Goal: Information Seeking & Learning: Learn about a topic

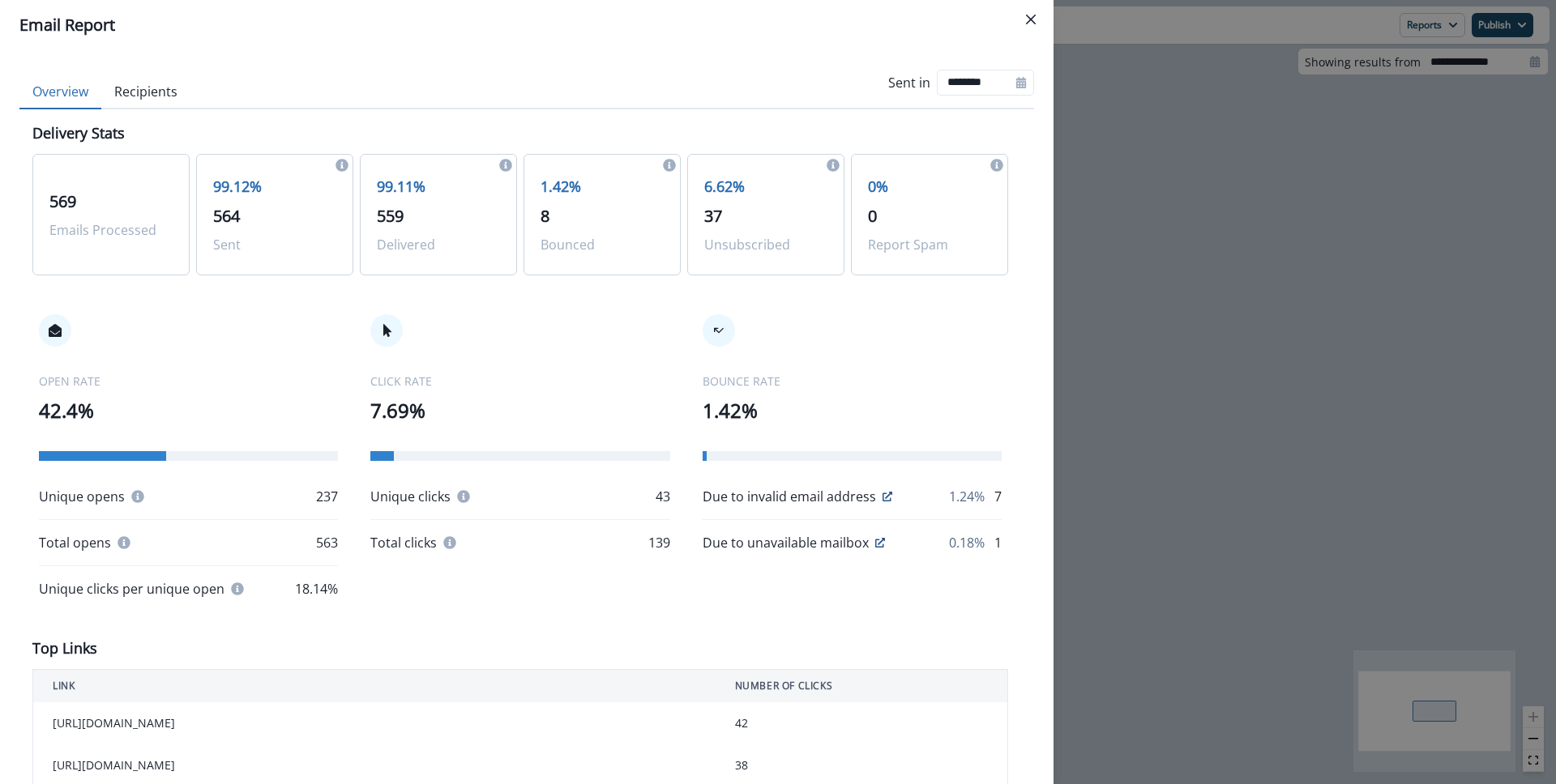
click at [1173, 135] on div "Email Report Overview Recipients Sent in ******** Delivery Stats 569 Emails Pro…" at bounding box center [778, 392] width 1556 height 784
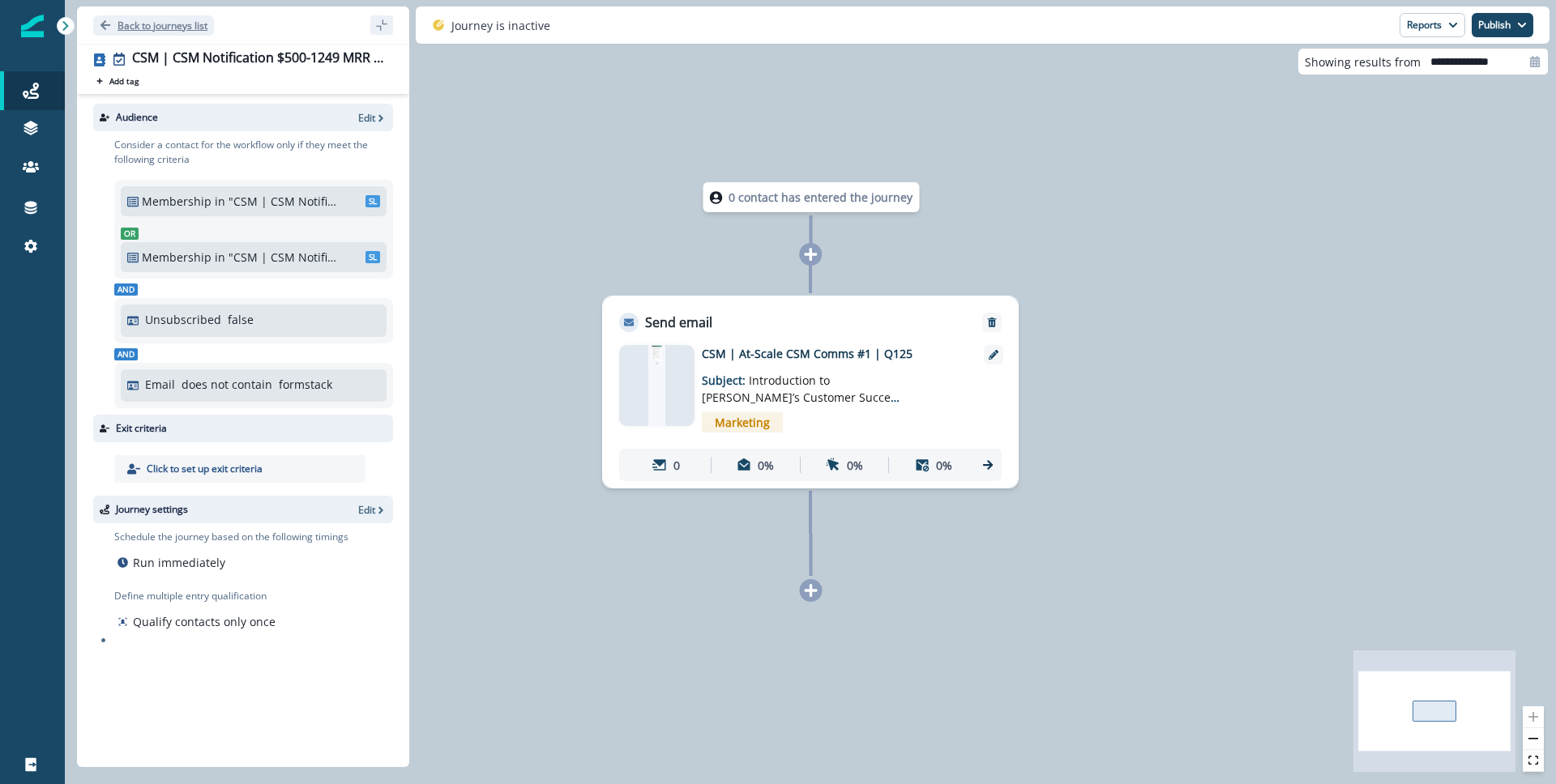
click at [124, 15] on button "Back to journeys list" at bounding box center [153, 25] width 121 height 21
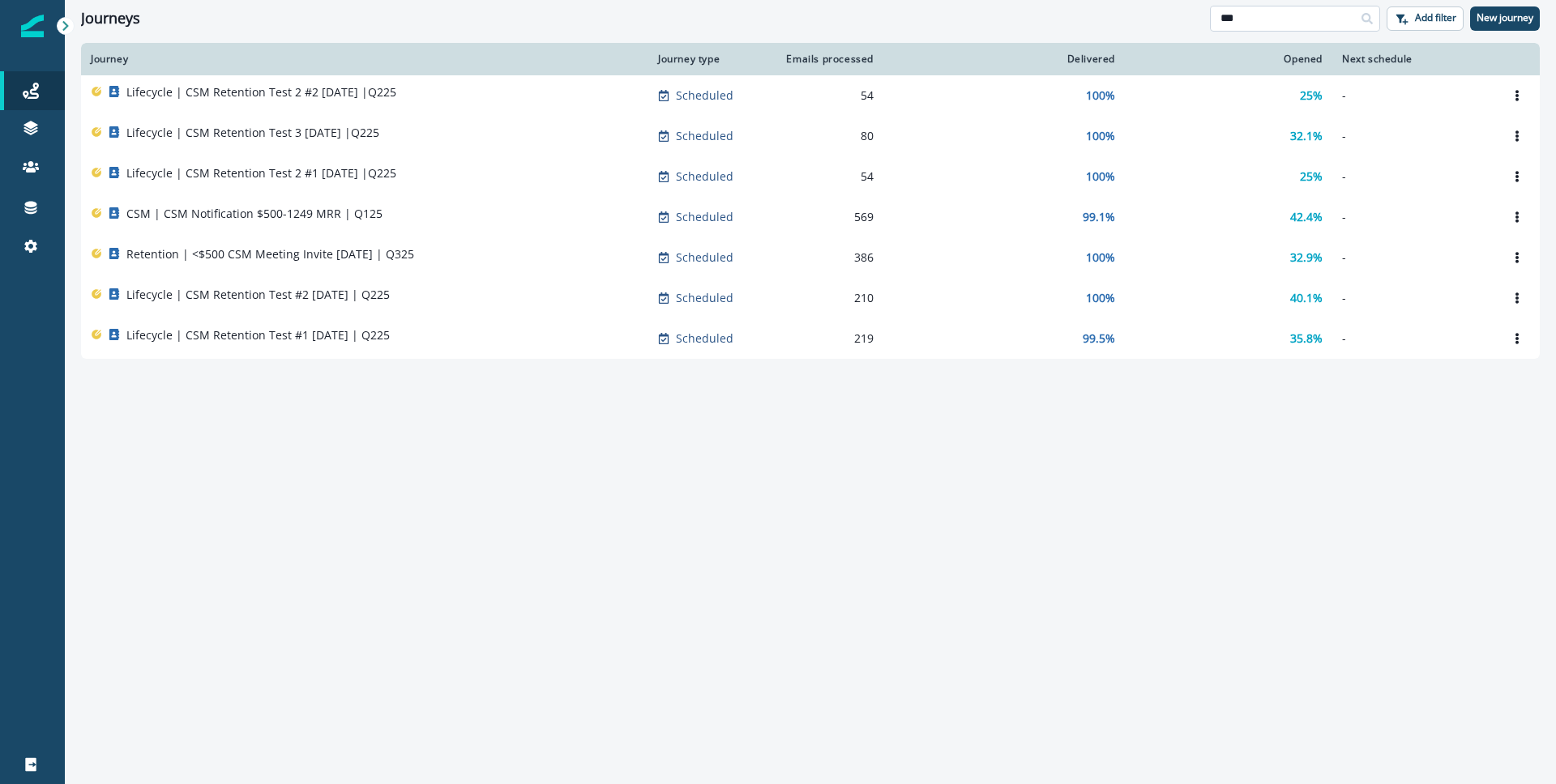
click at [1313, 16] on input "***" at bounding box center [1295, 19] width 170 height 26
click at [1312, 17] on input "***" at bounding box center [1295, 19] width 170 height 26
click at [1306, 18] on input "***" at bounding box center [1295, 19] width 170 height 26
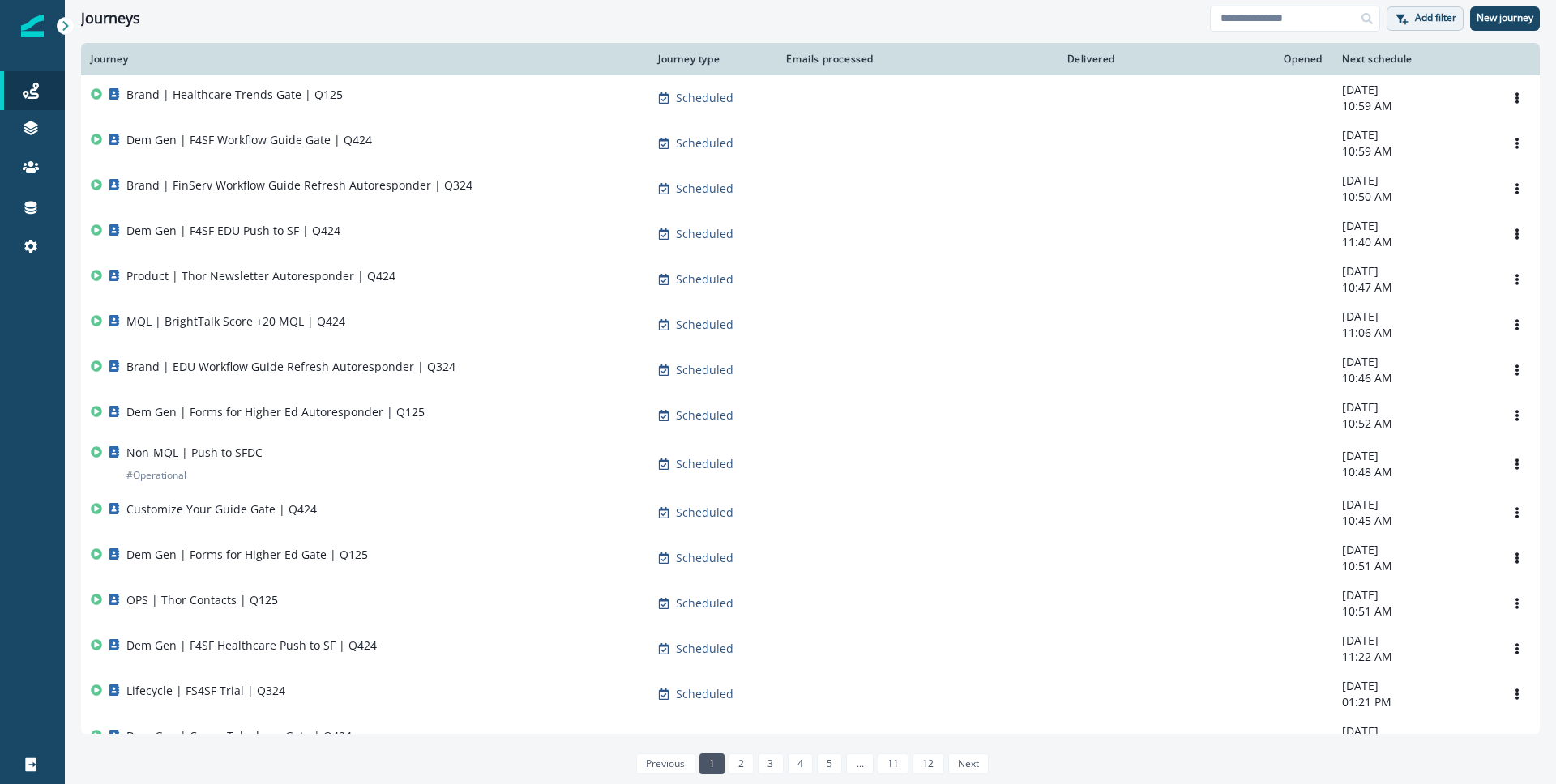
click at [1424, 12] on p "Add filter" at bounding box center [1435, 18] width 41 height 11
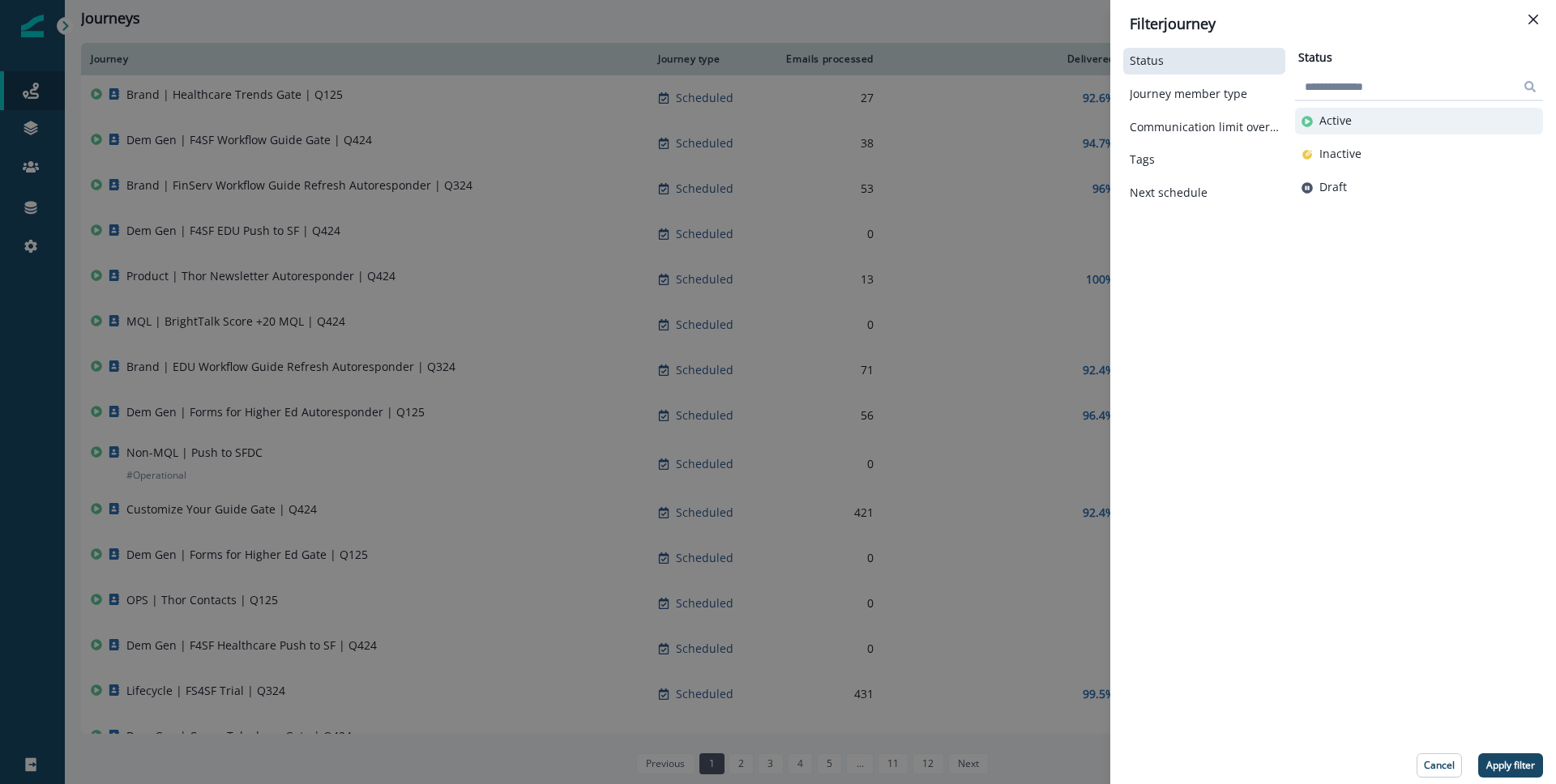
click at [1376, 114] on button "Active" at bounding box center [1419, 121] width 235 height 14
click at [1507, 761] on p "Apply filter" at bounding box center [1510, 765] width 49 height 11
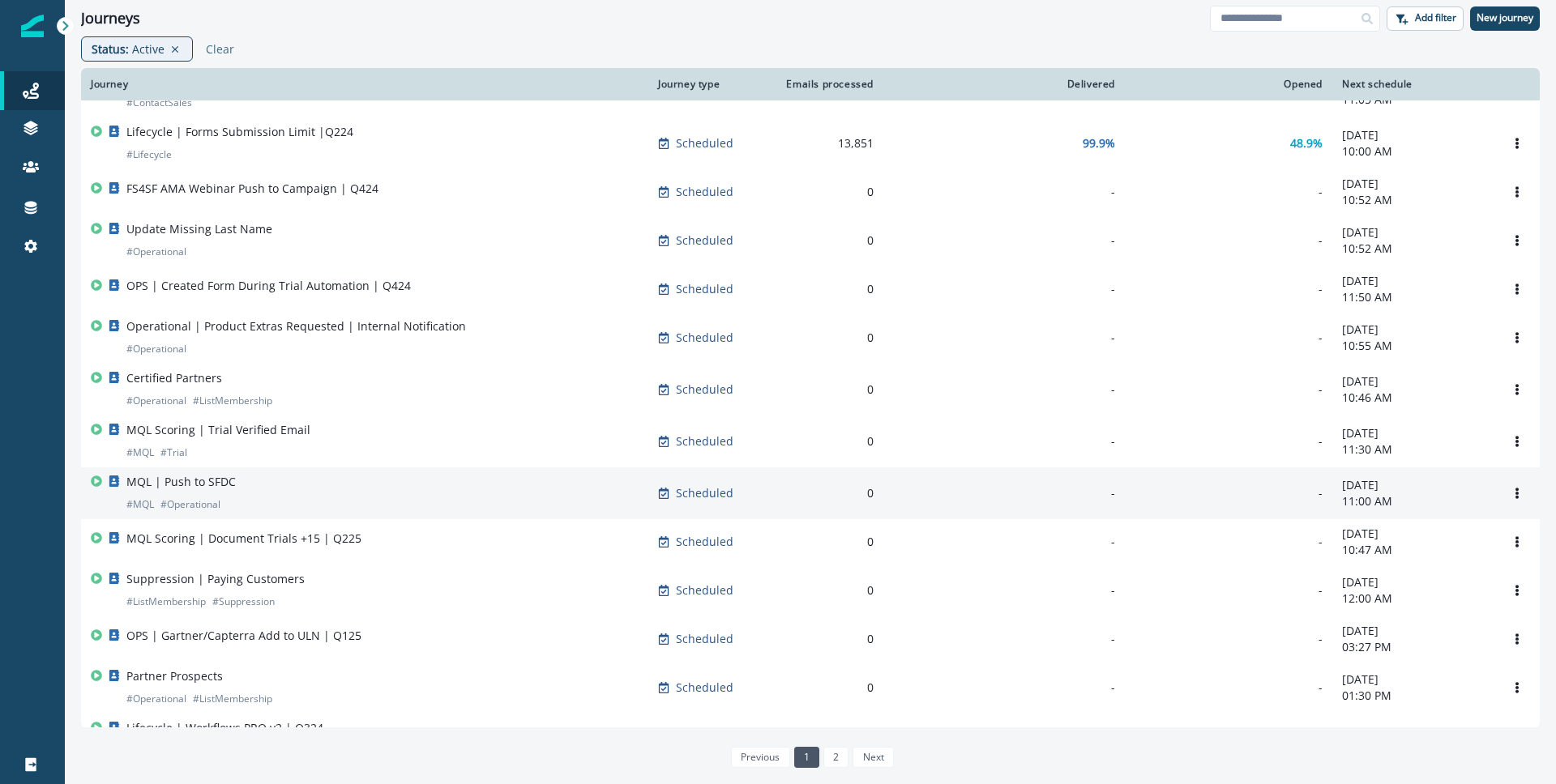
scroll to position [830, 0]
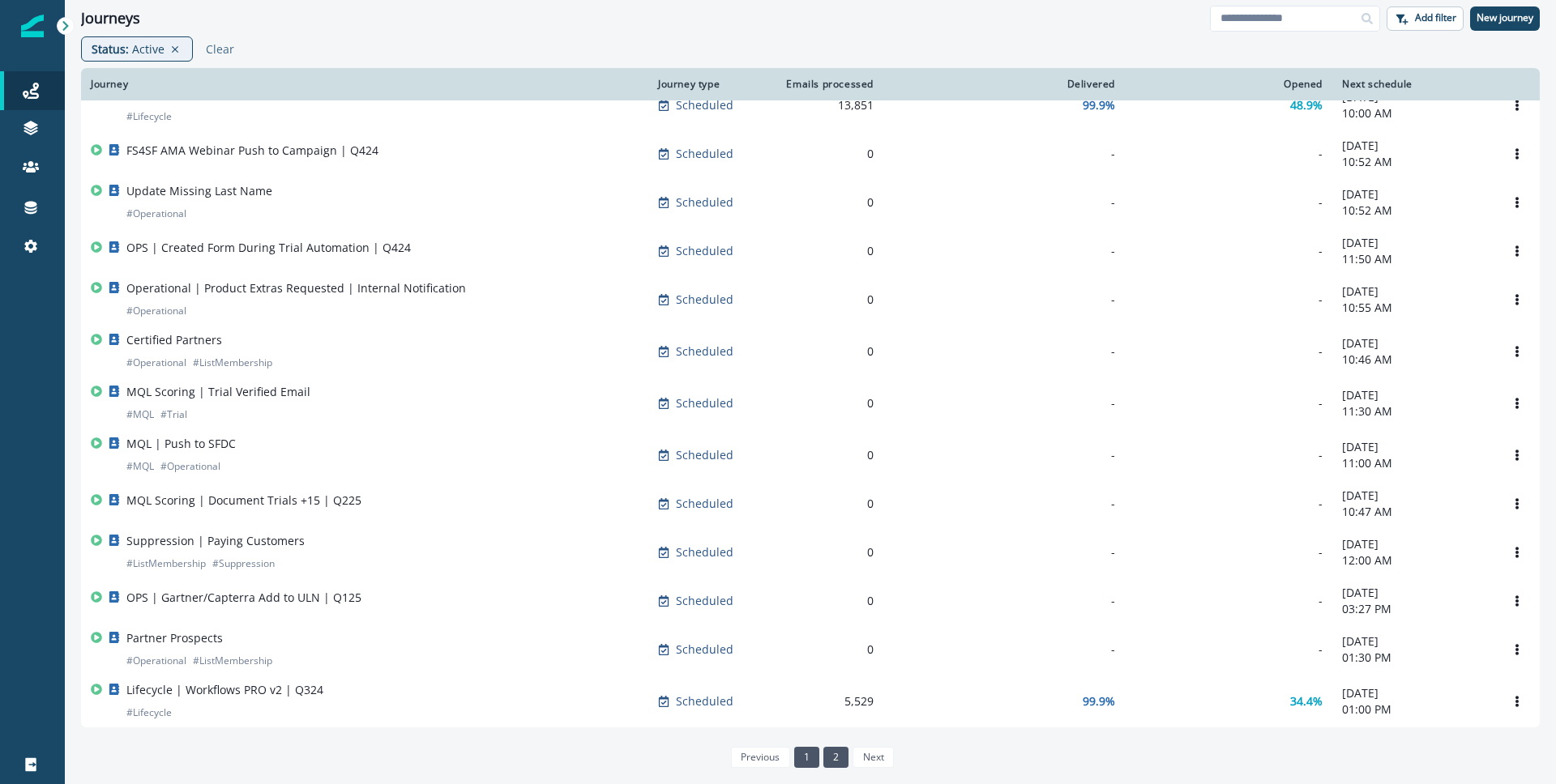
click at [833, 759] on link "2" at bounding box center [835, 758] width 25 height 21
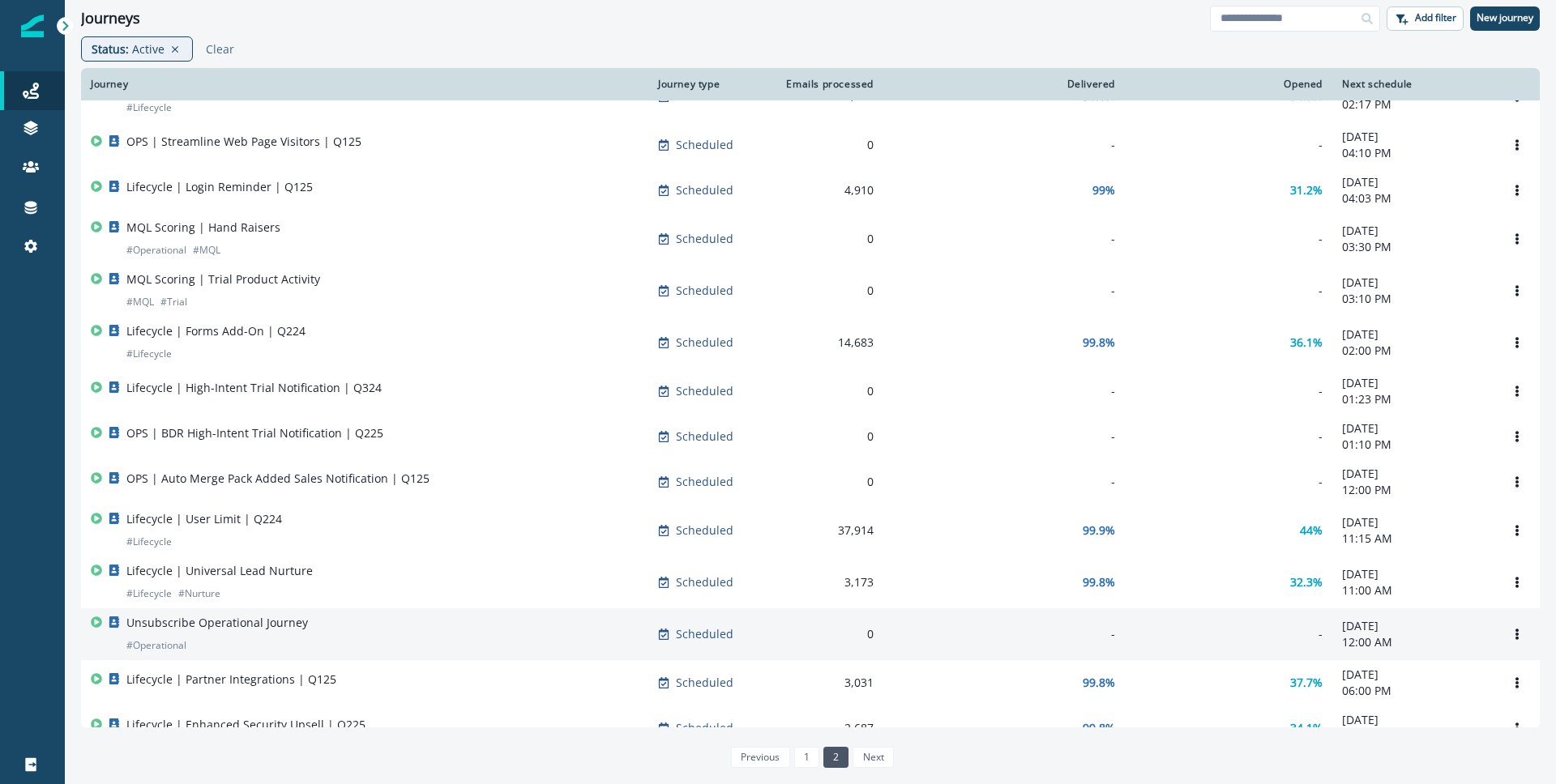
scroll to position [276, 0]
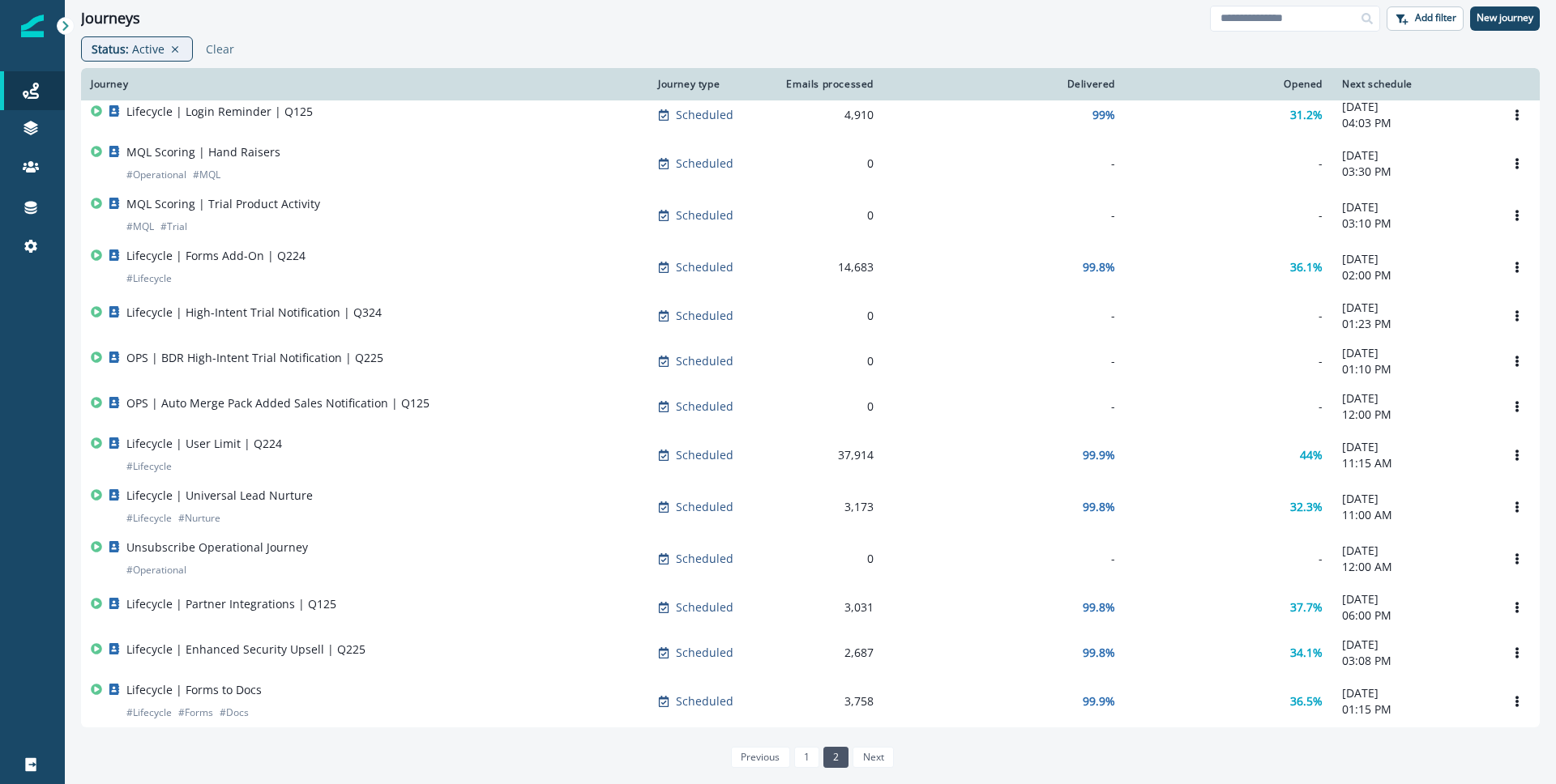
click at [810, 762] on link "1" at bounding box center [807, 758] width 25 height 21
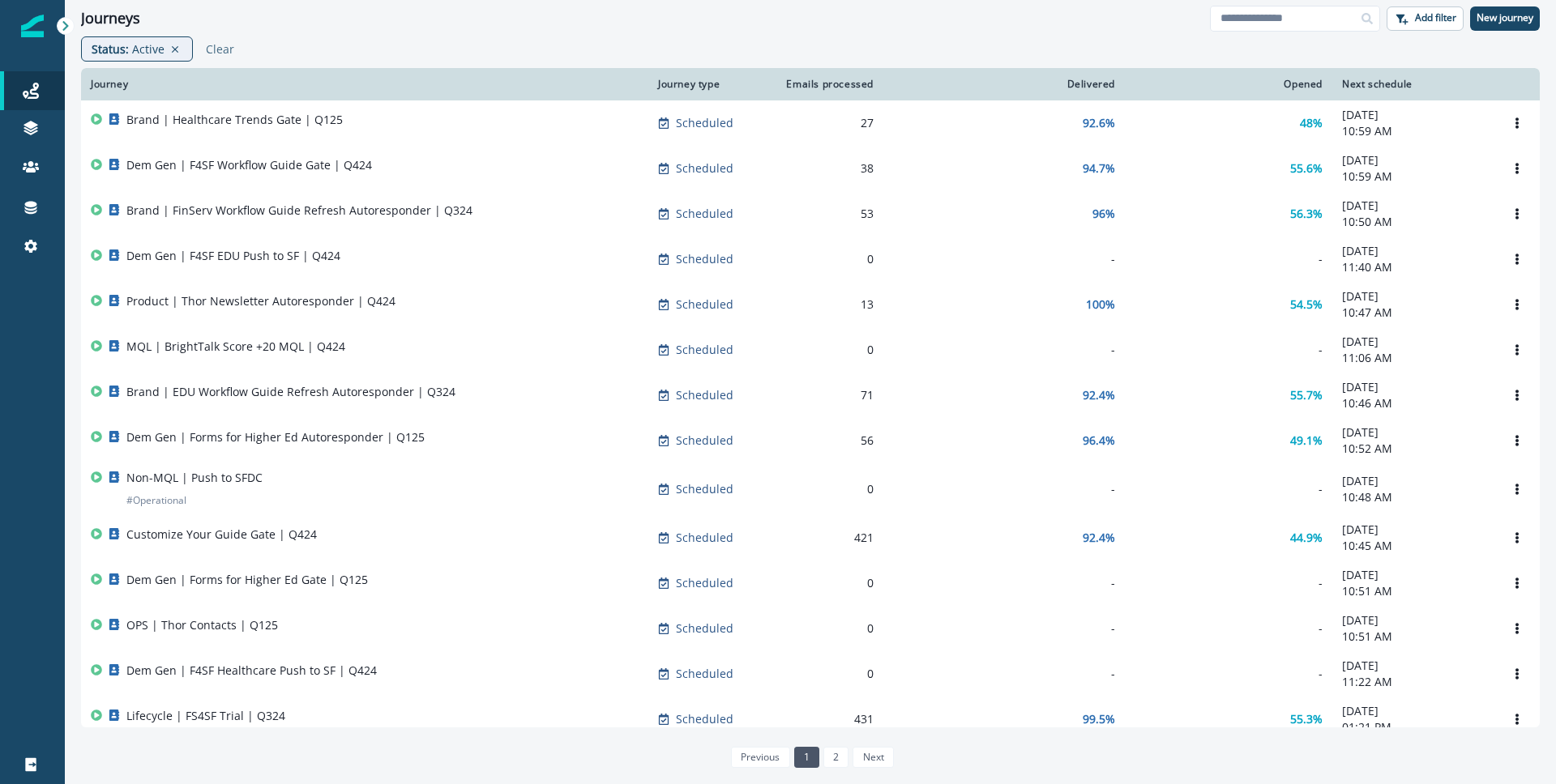
click at [831, 761] on link "2" at bounding box center [835, 758] width 25 height 21
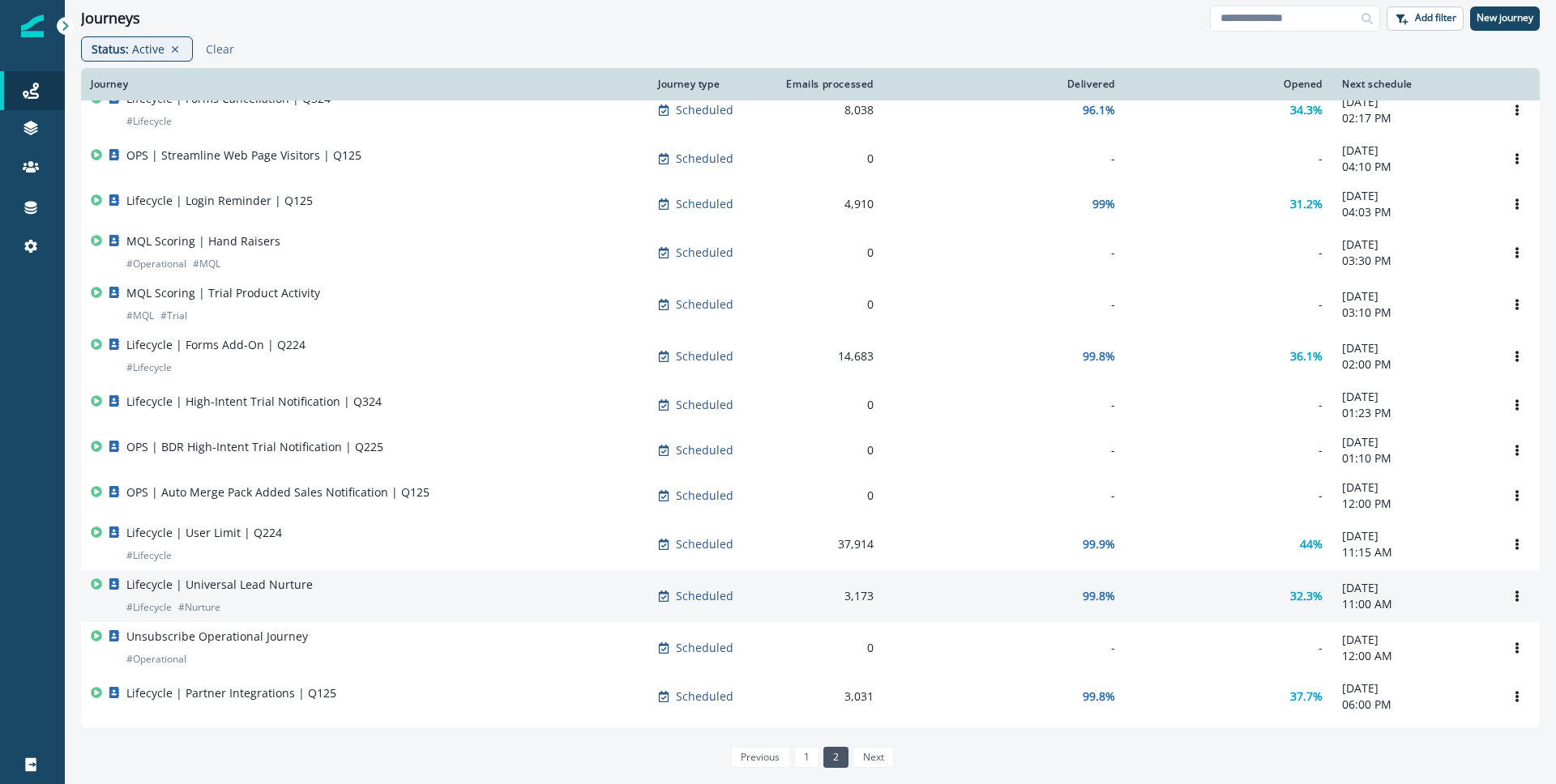
scroll to position [276, 0]
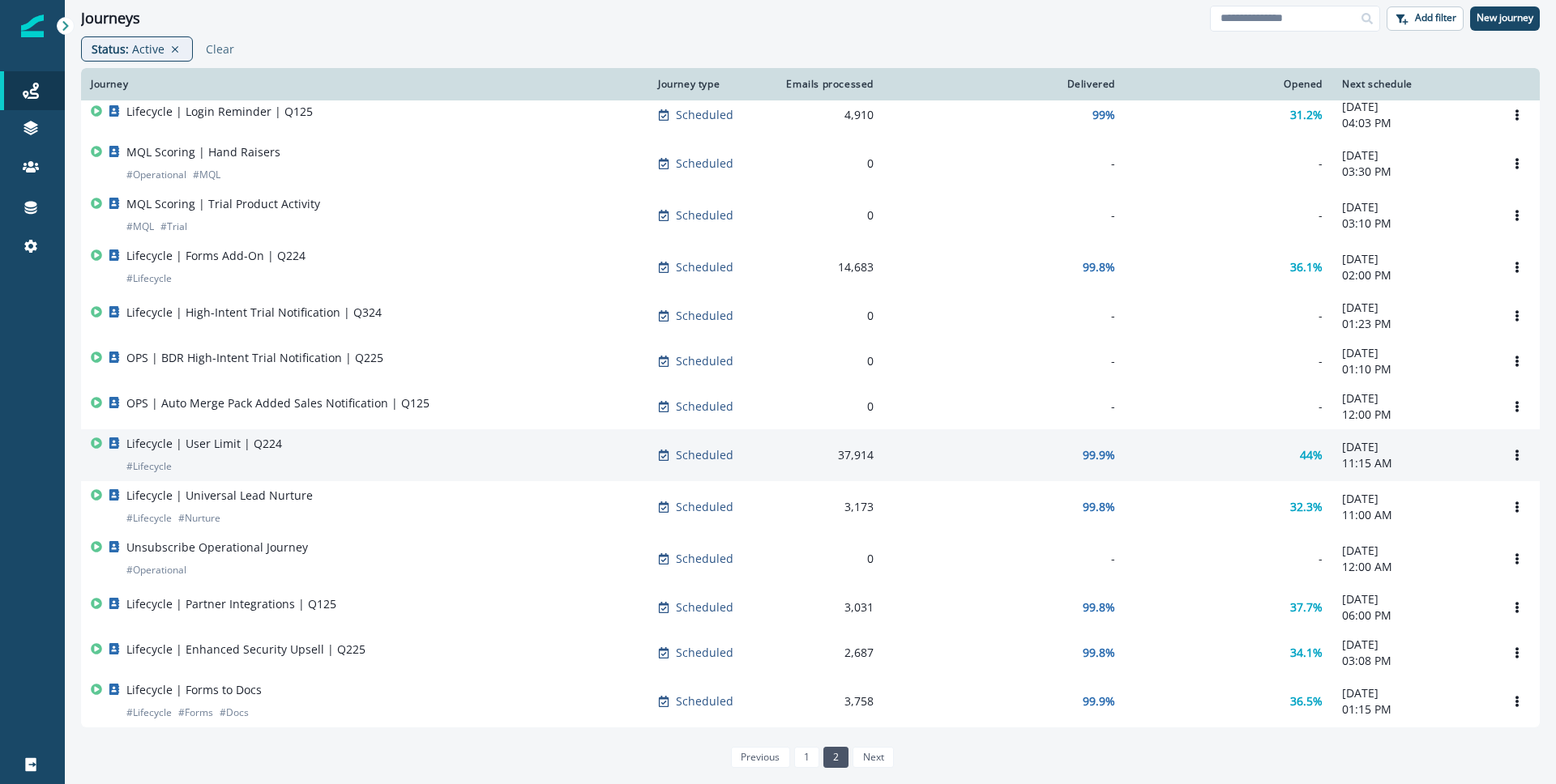
click at [375, 436] on div "Lifecycle | User Limit | Q224 # Lifecycle" at bounding box center [364, 456] width 548 height 39
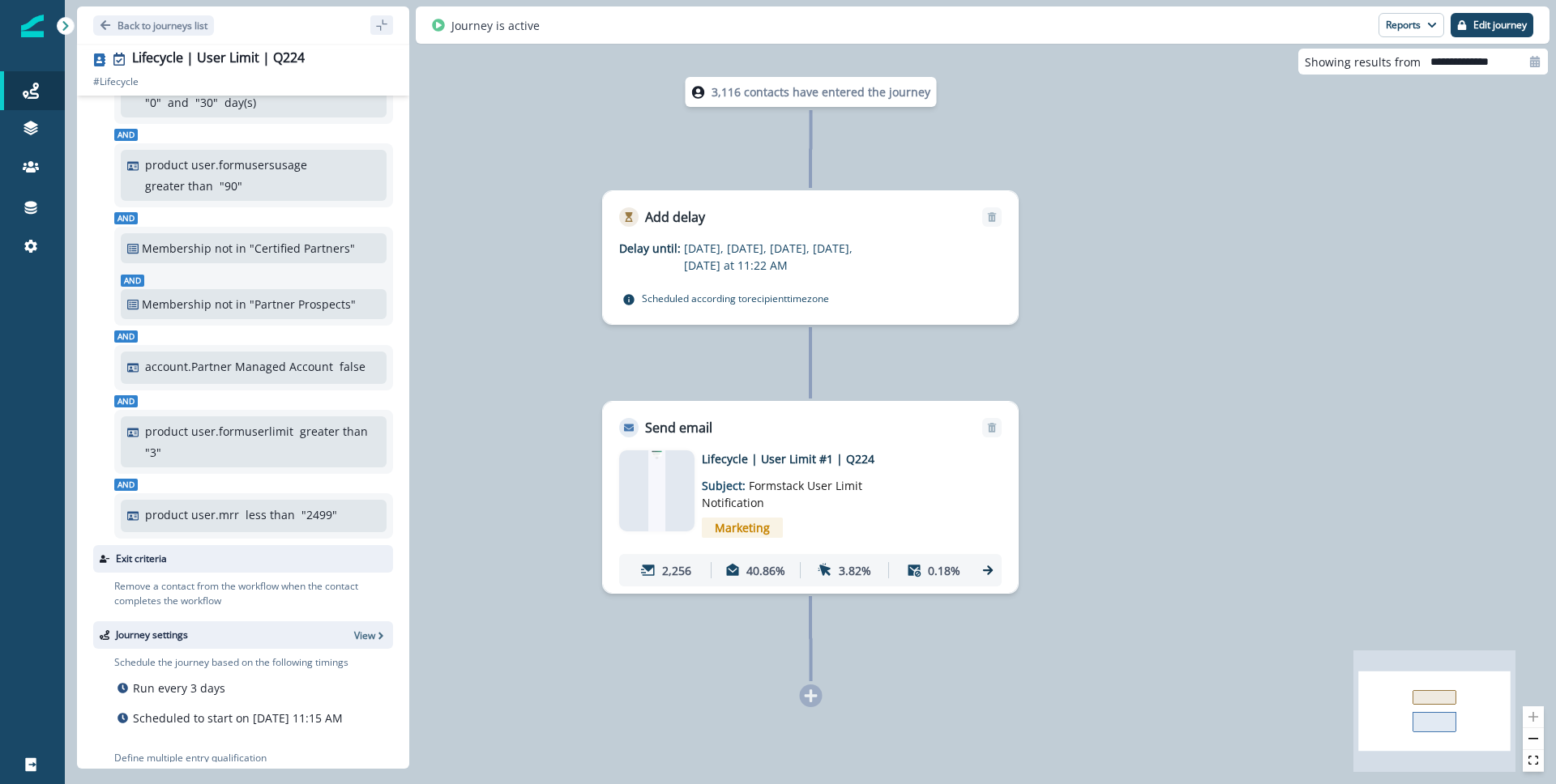
scroll to position [399, 0]
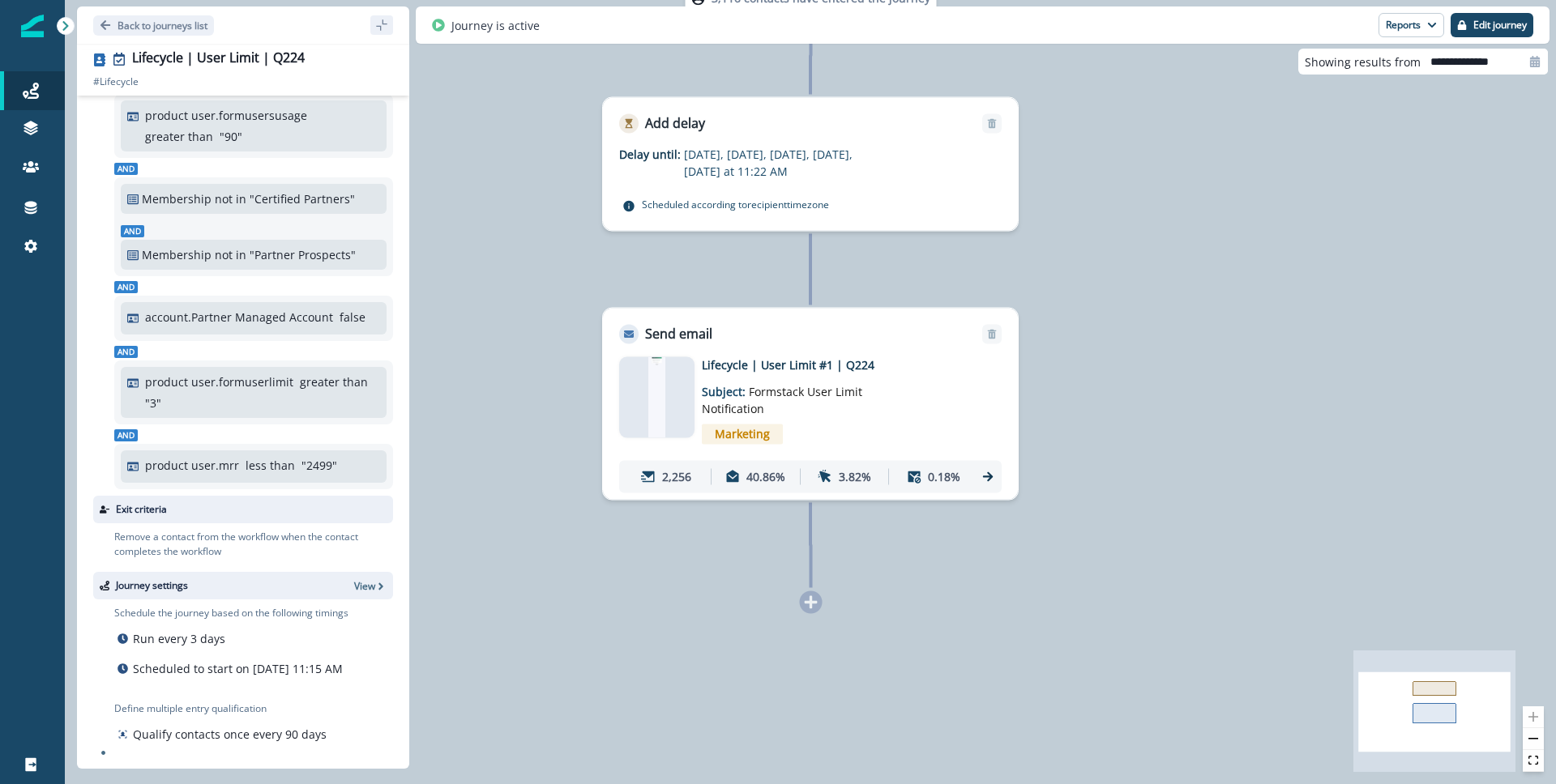
click at [662, 387] on img at bounding box center [656, 397] width 16 height 81
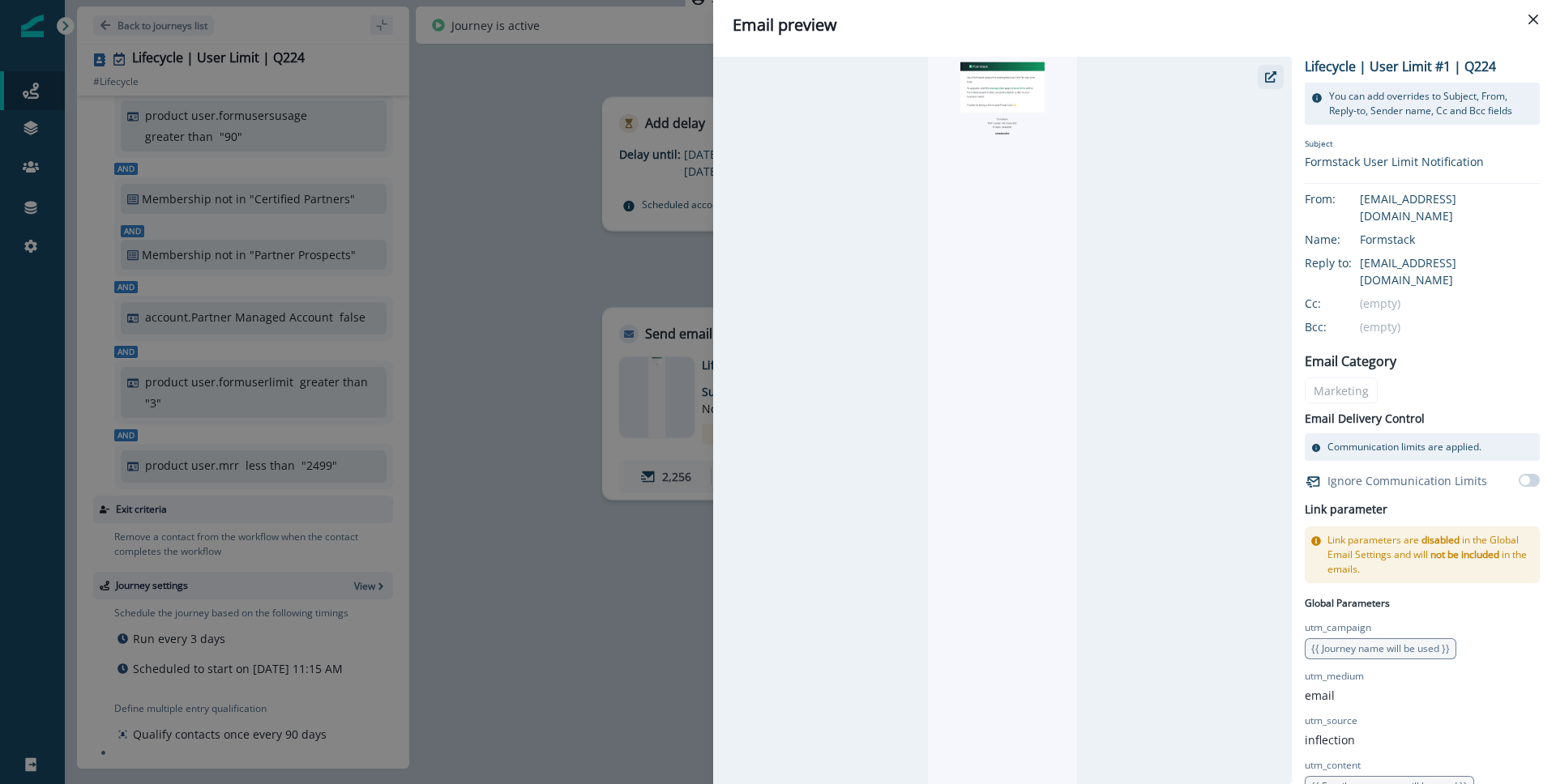
click at [1258, 73] on button "button" at bounding box center [1271, 77] width 26 height 24
click at [559, 286] on div "Email preview Lifecycle | User Limit #1 | Q224 You can add overrides to Subject…" at bounding box center [778, 392] width 1556 height 784
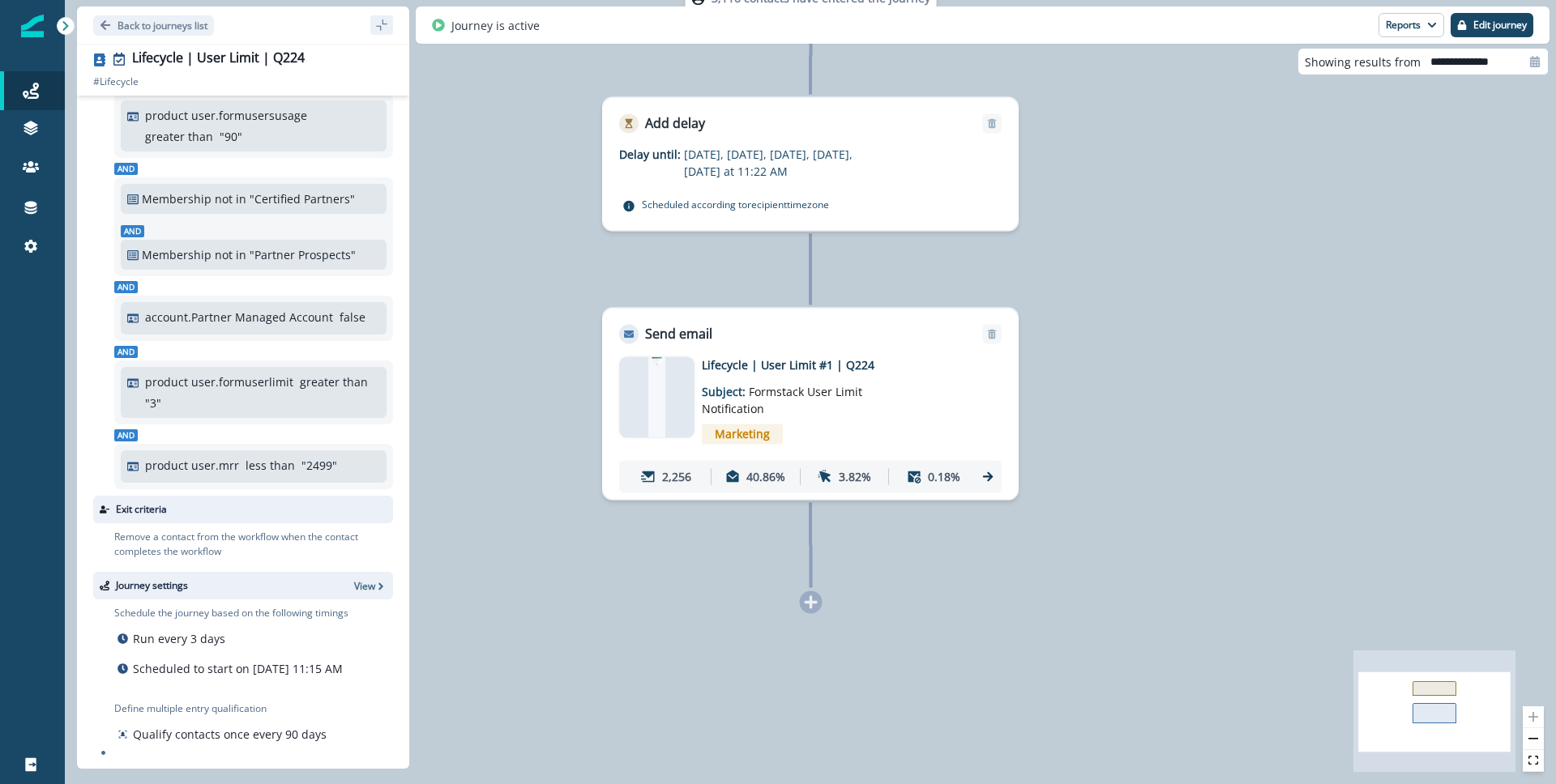
drag, startPoint x: 878, startPoint y: 363, endPoint x: 727, endPoint y: 362, distance: 151.0
click at [727, 362] on p "Lifecycle | User Limit #1 | Q224" at bounding box center [831, 365] width 259 height 17
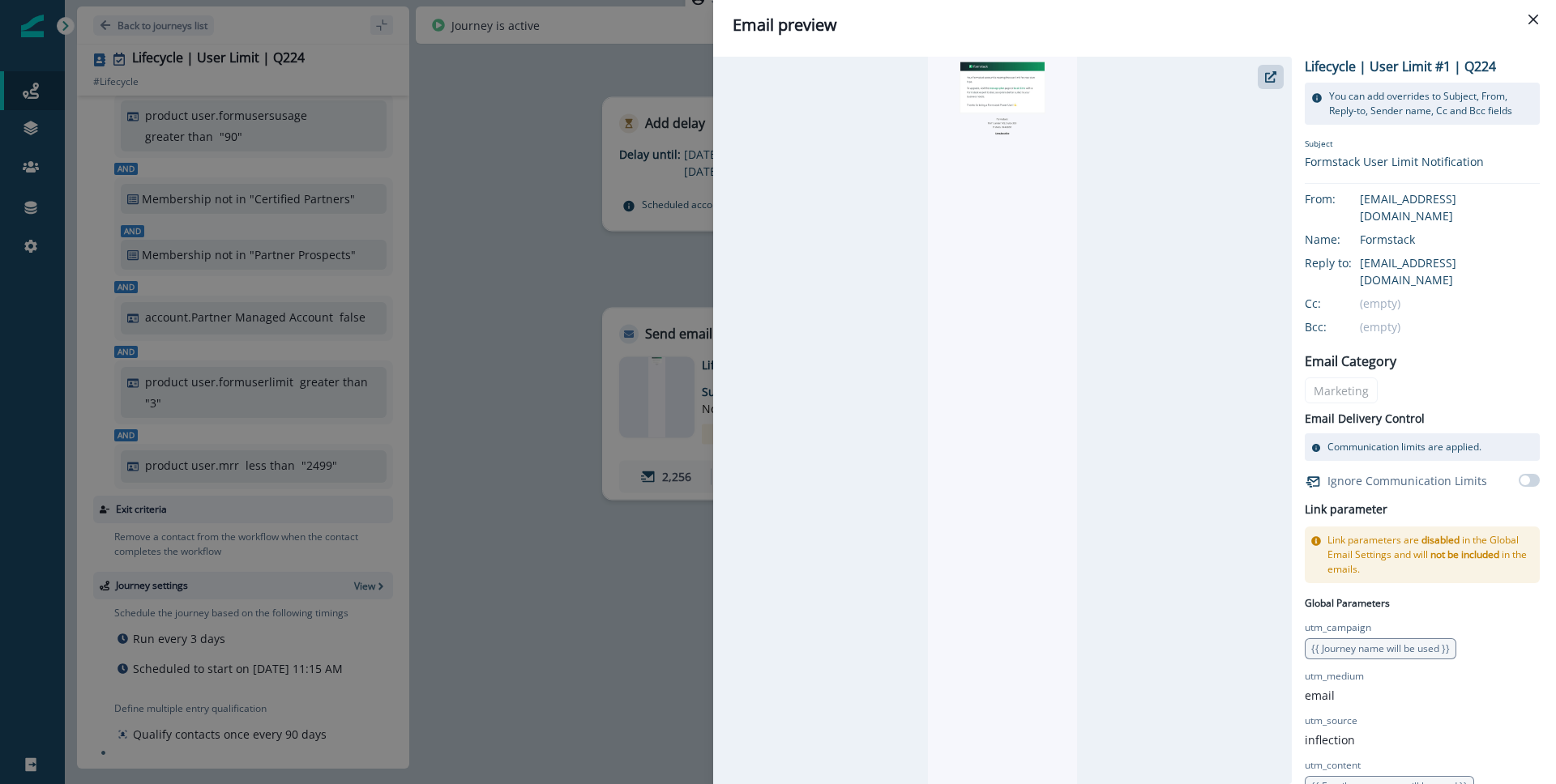
click at [568, 217] on div "Email preview Lifecycle | User Limit #1 | Q224 You can add overrides to Subject…" at bounding box center [778, 392] width 1556 height 784
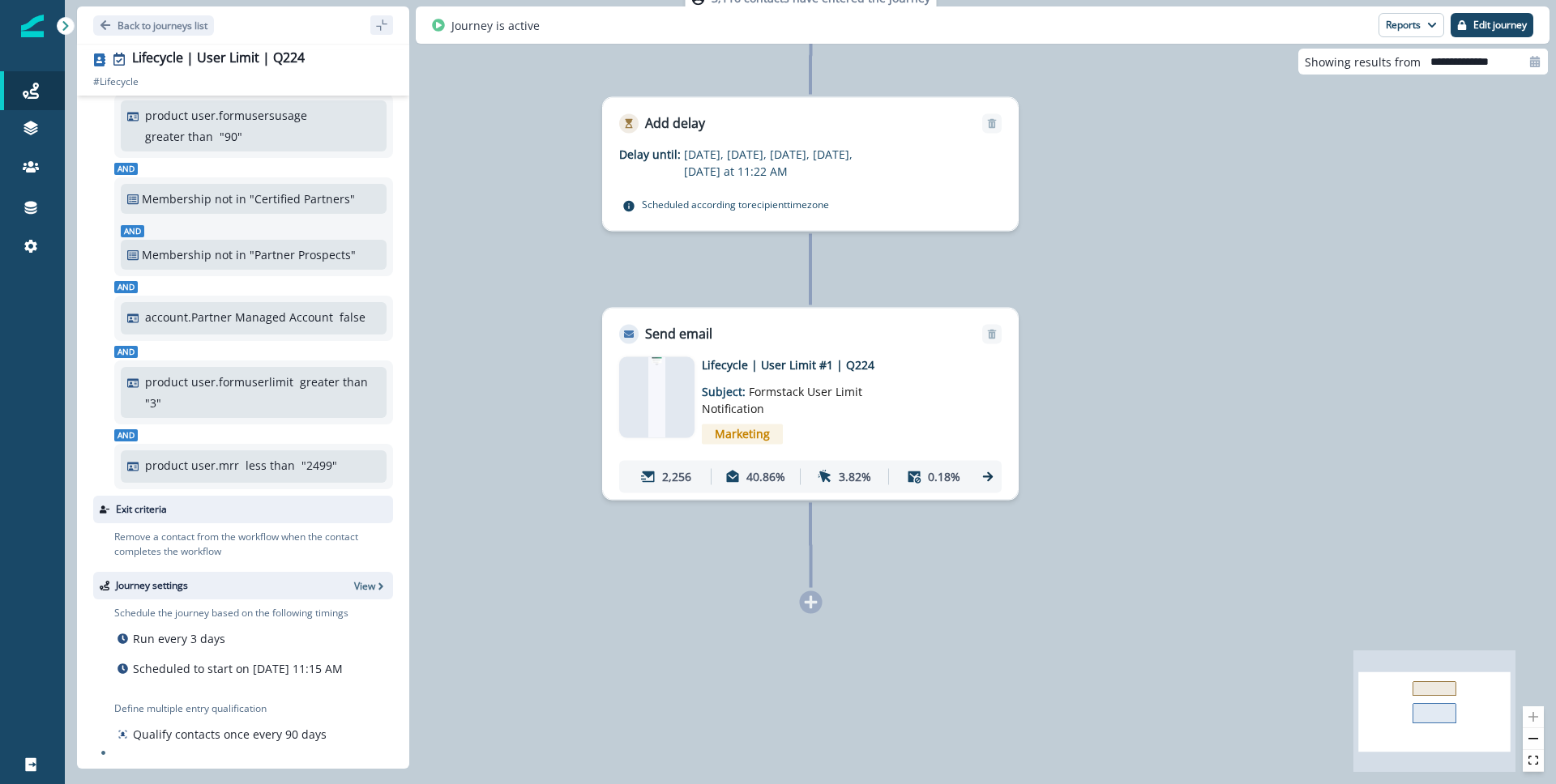
drag, startPoint x: 907, startPoint y: 357, endPoint x: 709, endPoint y: 359, distance: 198.0
click at [709, 359] on p "Lifecycle | User Limit #1 | Q224" at bounding box center [831, 365] width 259 height 17
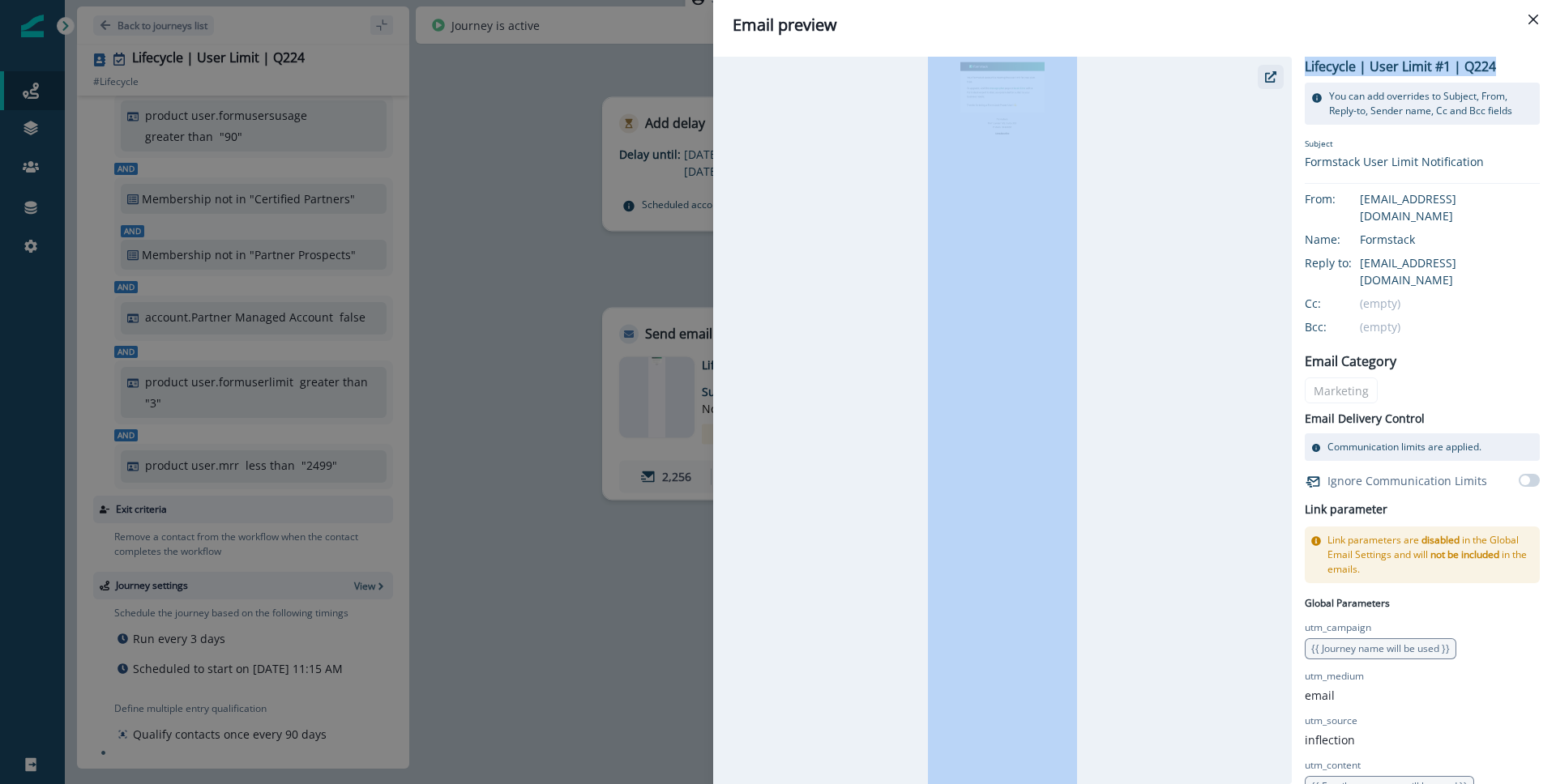
drag, startPoint x: 1509, startPoint y: 68, endPoint x: 1282, endPoint y: 70, distance: 227.0
click at [1282, 70] on div "Lifecycle | User Limit #1 | Q224 You can add overrides to Subject, From, Reply-…" at bounding box center [1126, 421] width 826 height 728
copy div "Lifecycle | User Limit #1 | Q224"
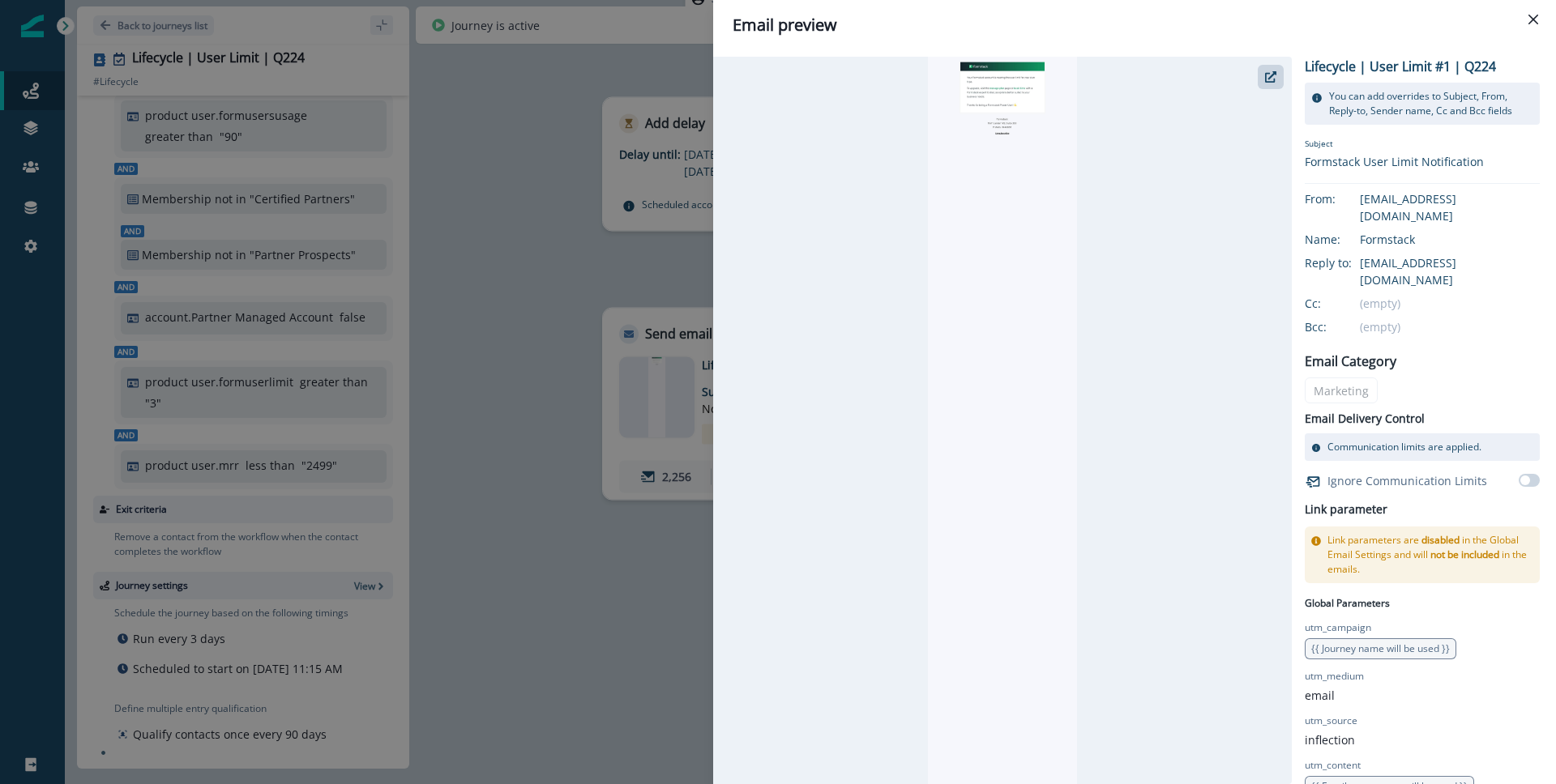
click at [539, 253] on div "Email preview Lifecycle | User Limit #1 | Q224 You can add overrides to Subject…" at bounding box center [778, 392] width 1556 height 784
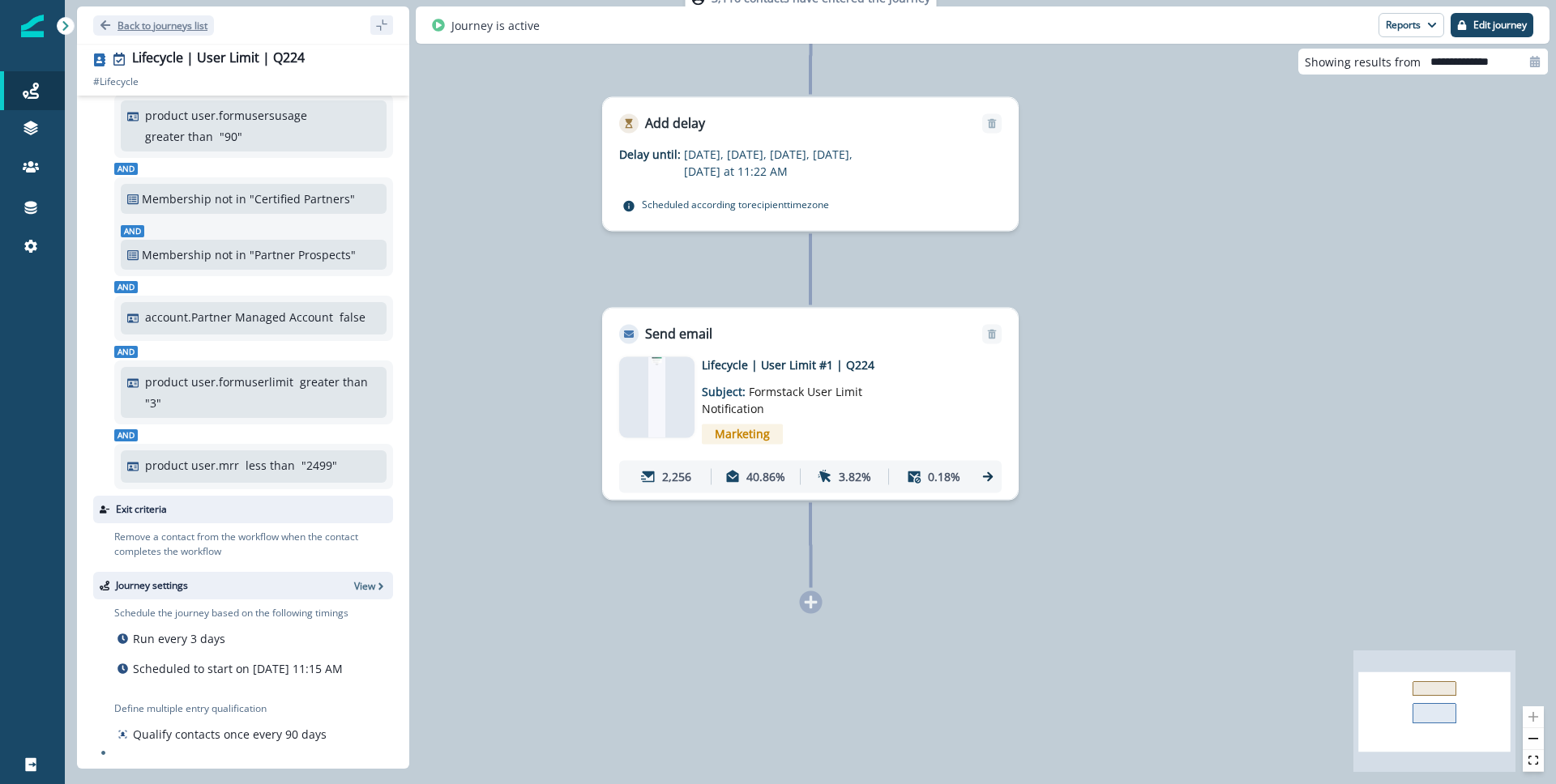
click at [178, 27] on p "Back to journeys list" at bounding box center [163, 25] width 90 height 14
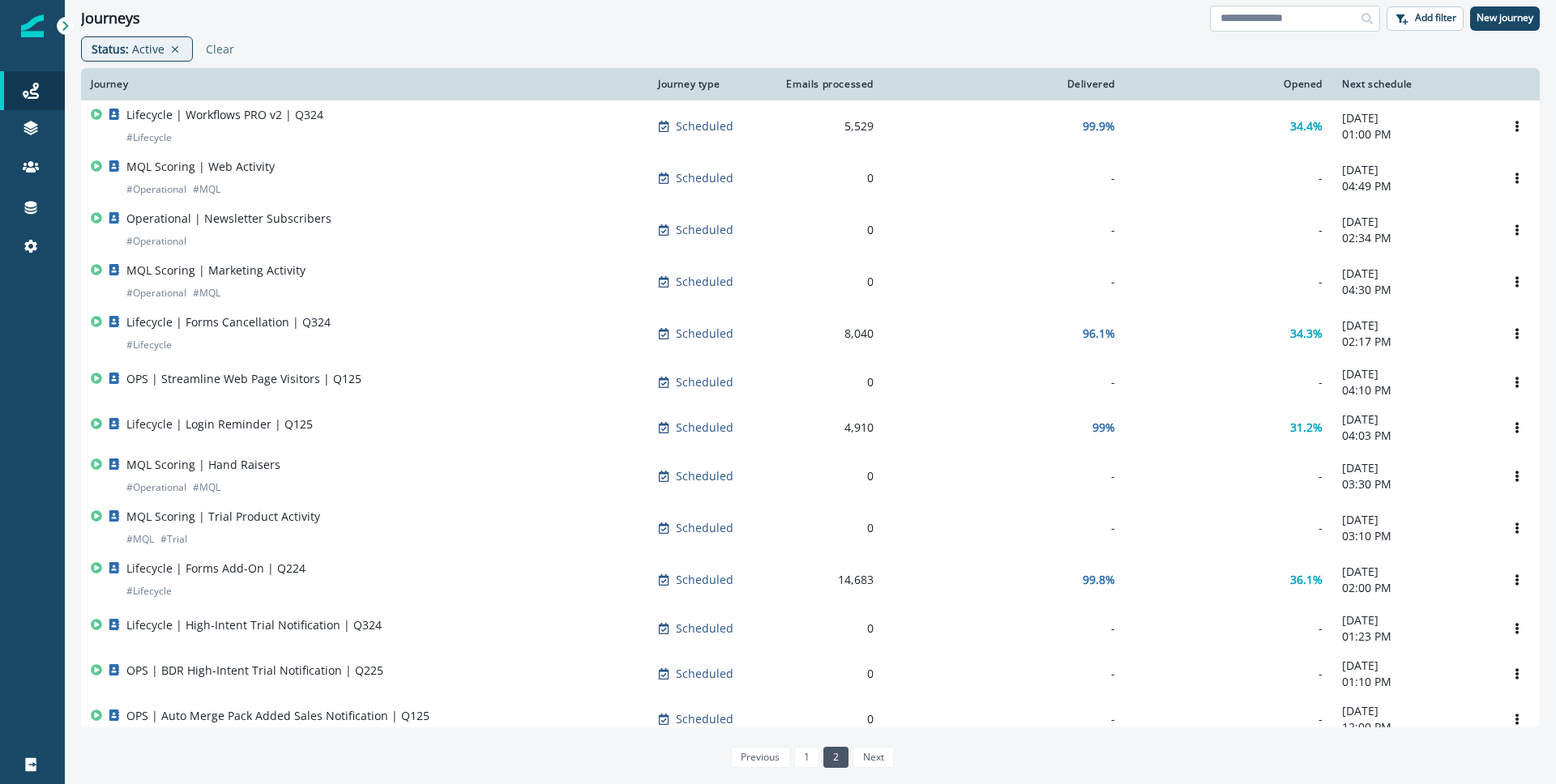
click at [1312, 9] on input at bounding box center [1295, 19] width 170 height 26
type input "*****"
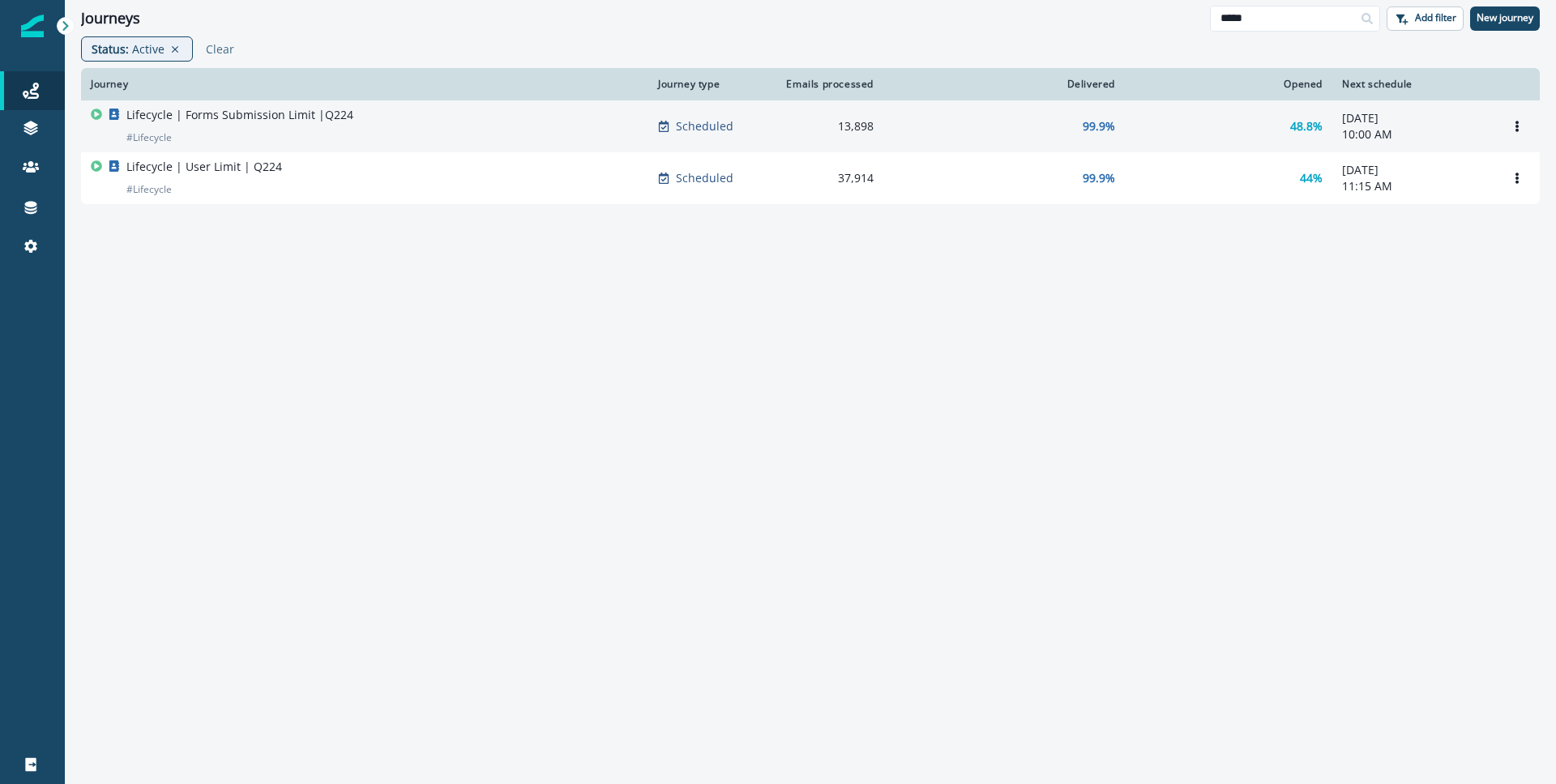
click at [401, 141] on div "Lifecycle | Forms Submission Limit |Q224 # Lifecycle" at bounding box center [364, 126] width 548 height 39
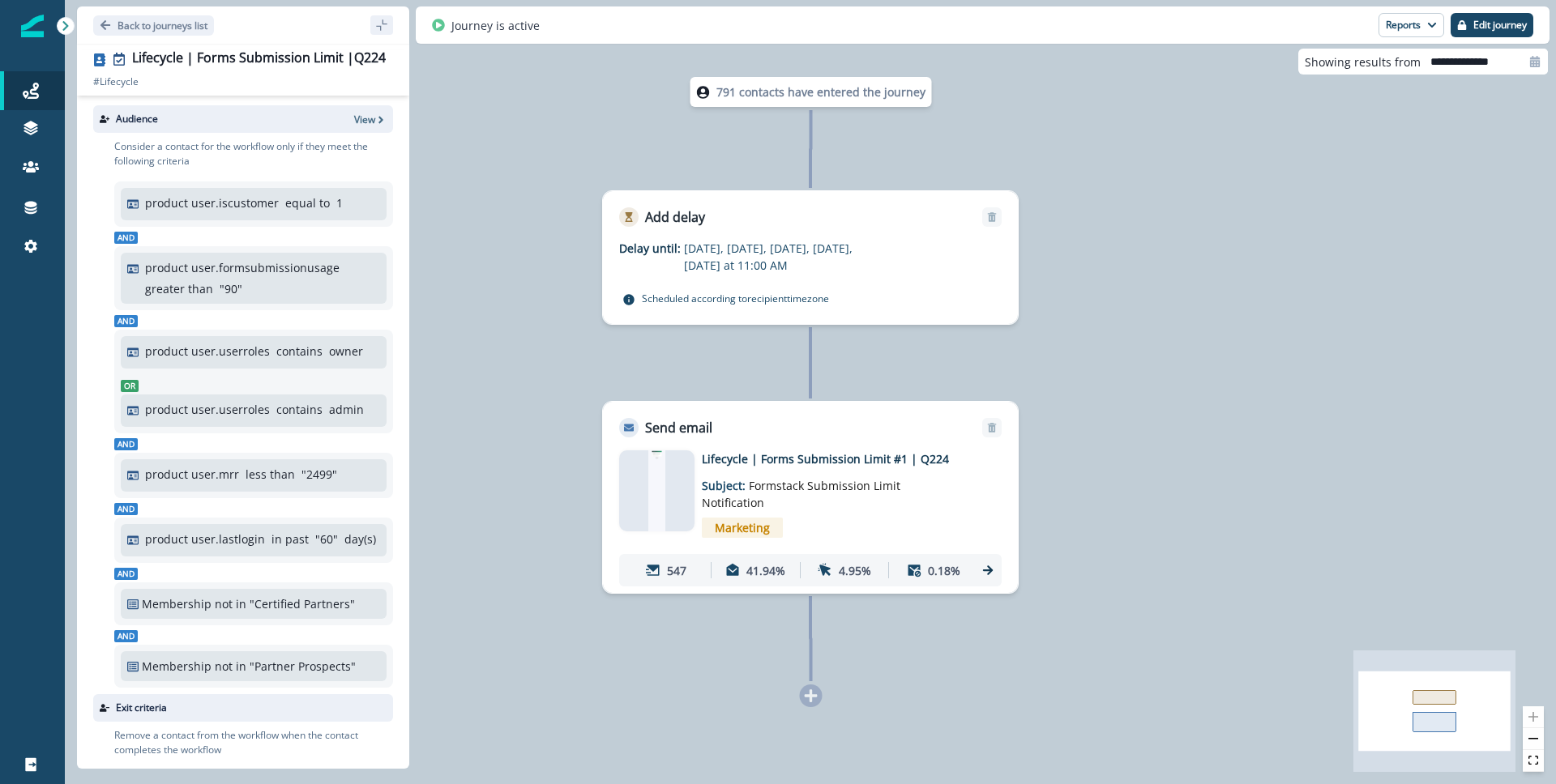
drag, startPoint x: 985, startPoint y: 456, endPoint x: 836, endPoint y: 461, distance: 149.1
click at [834, 459] on div "Lifecycle | Forms Submission Limit #1 | Q224 Subject: Formstack Submission Limi…" at bounding box center [810, 519] width 382 height 136
click at [958, 461] on p "Lifecycle | Forms Submission Limit #1 | Q224" at bounding box center [831, 459] width 259 height 17
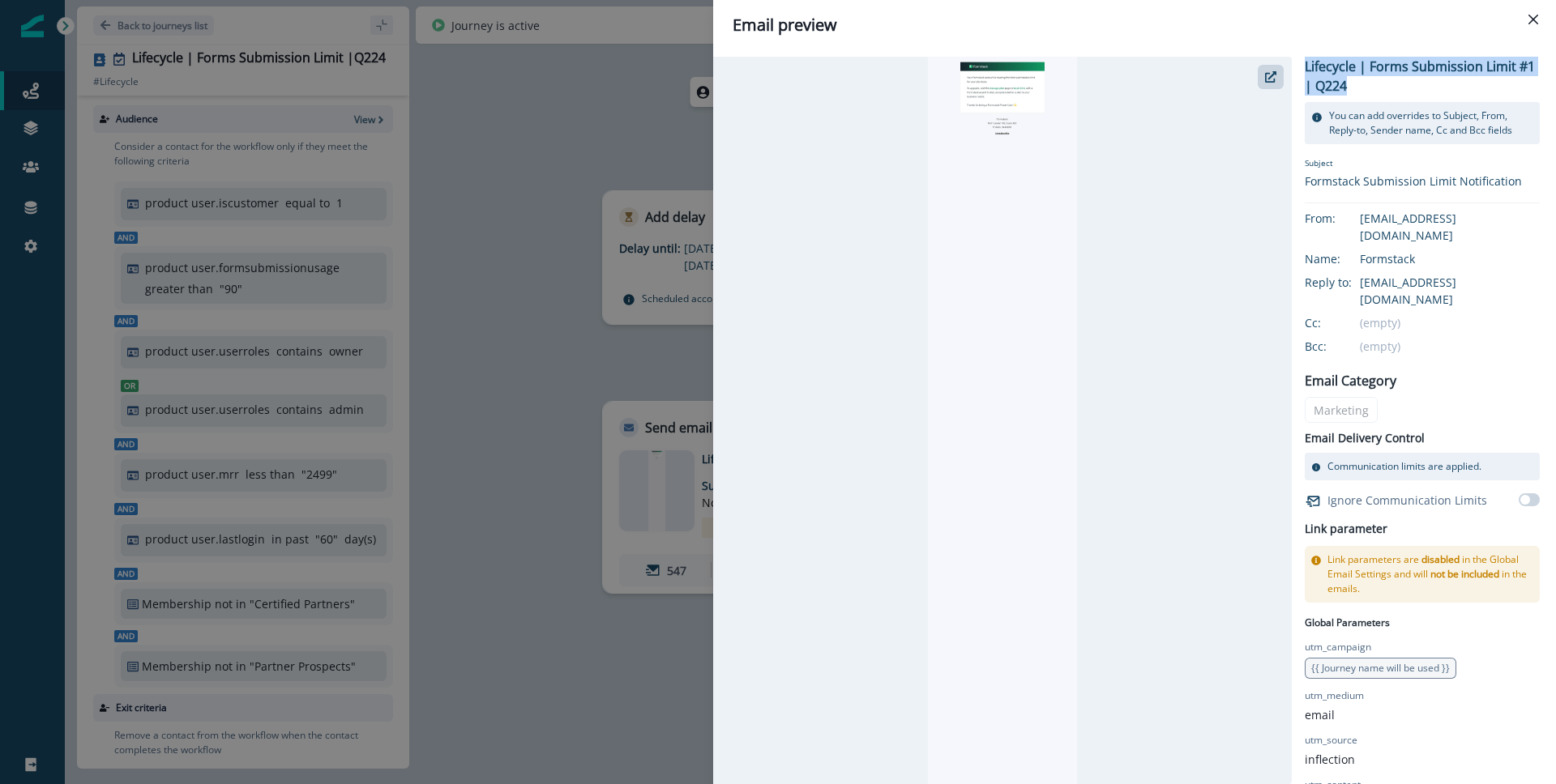
drag, startPoint x: 1386, startPoint y: 84, endPoint x: 1304, endPoint y: 65, distance: 84.2
click at [1305, 65] on p "Lifecycle | Forms Submission Limit #1 | Q224" at bounding box center [1421, 77] width 235 height 39
copy p "Lifecycle | Forms Submission Limit #1 | Q224"
click at [540, 371] on div "Email preview Lifecycle | Forms Submission Limit #1 | Q224 You can add override…" at bounding box center [778, 392] width 1556 height 784
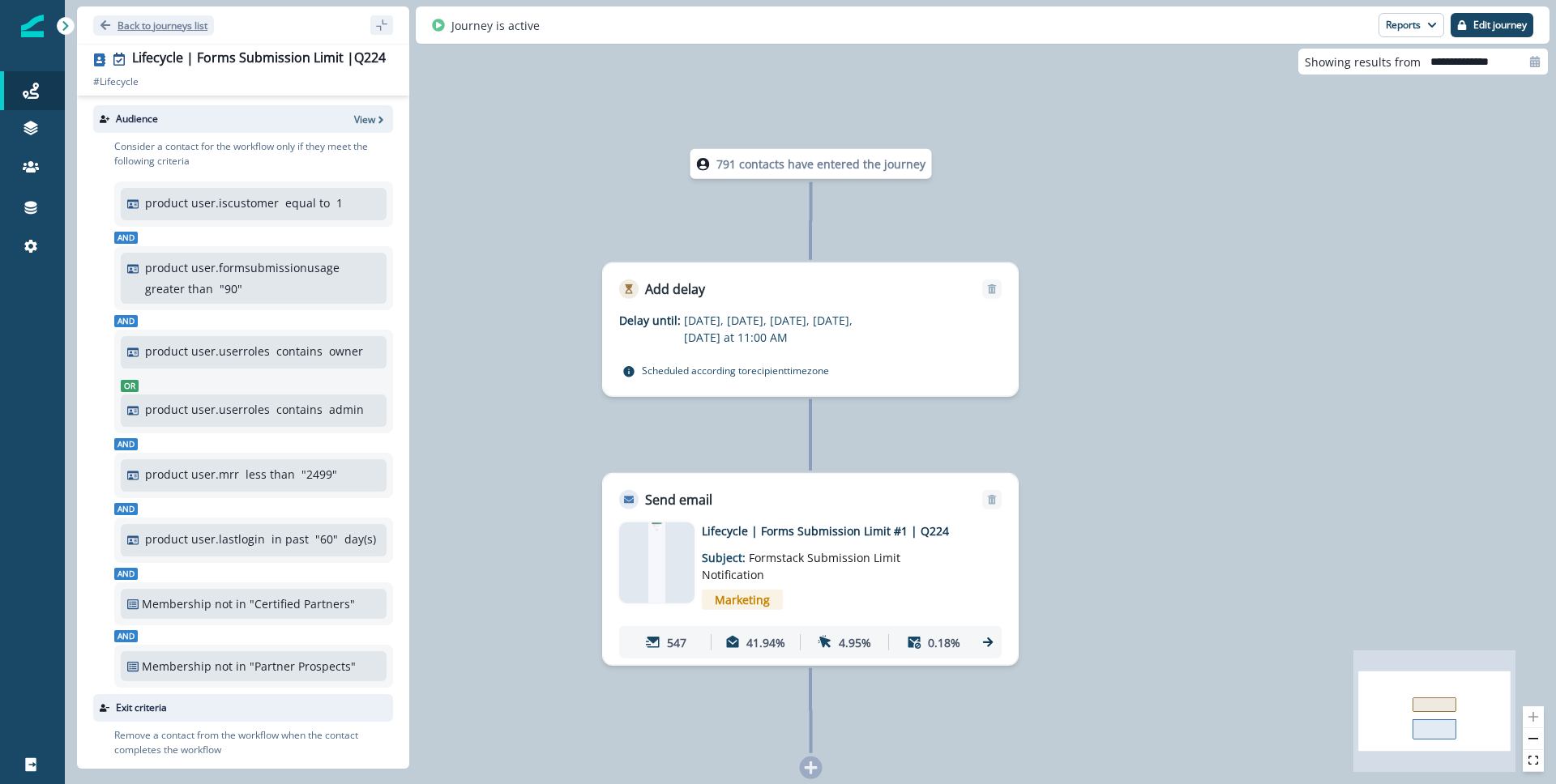
click at [128, 20] on p "Back to journeys list" at bounding box center [163, 25] width 90 height 14
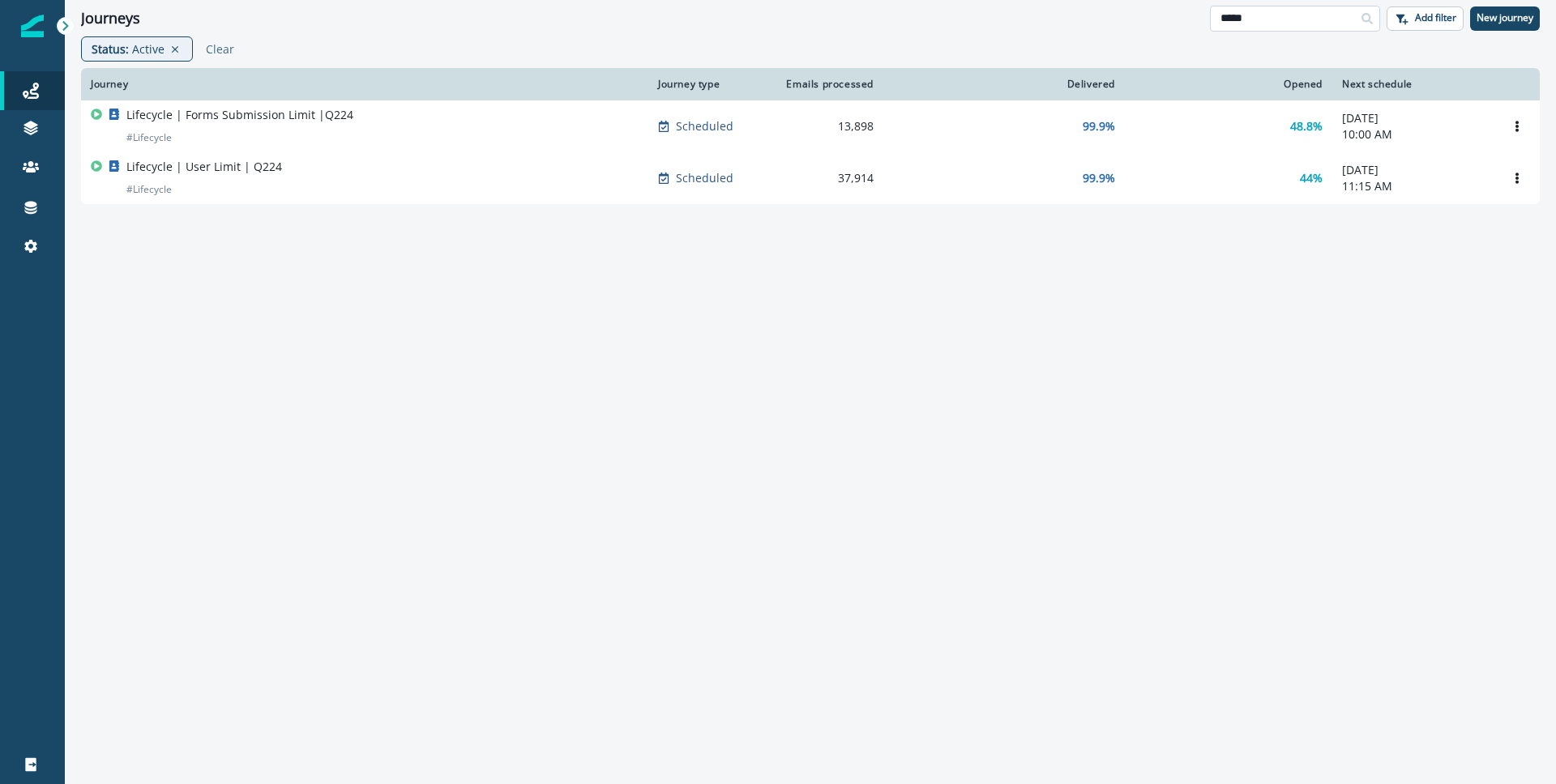
click at [1278, 21] on input "*****" at bounding box center [1295, 19] width 170 height 26
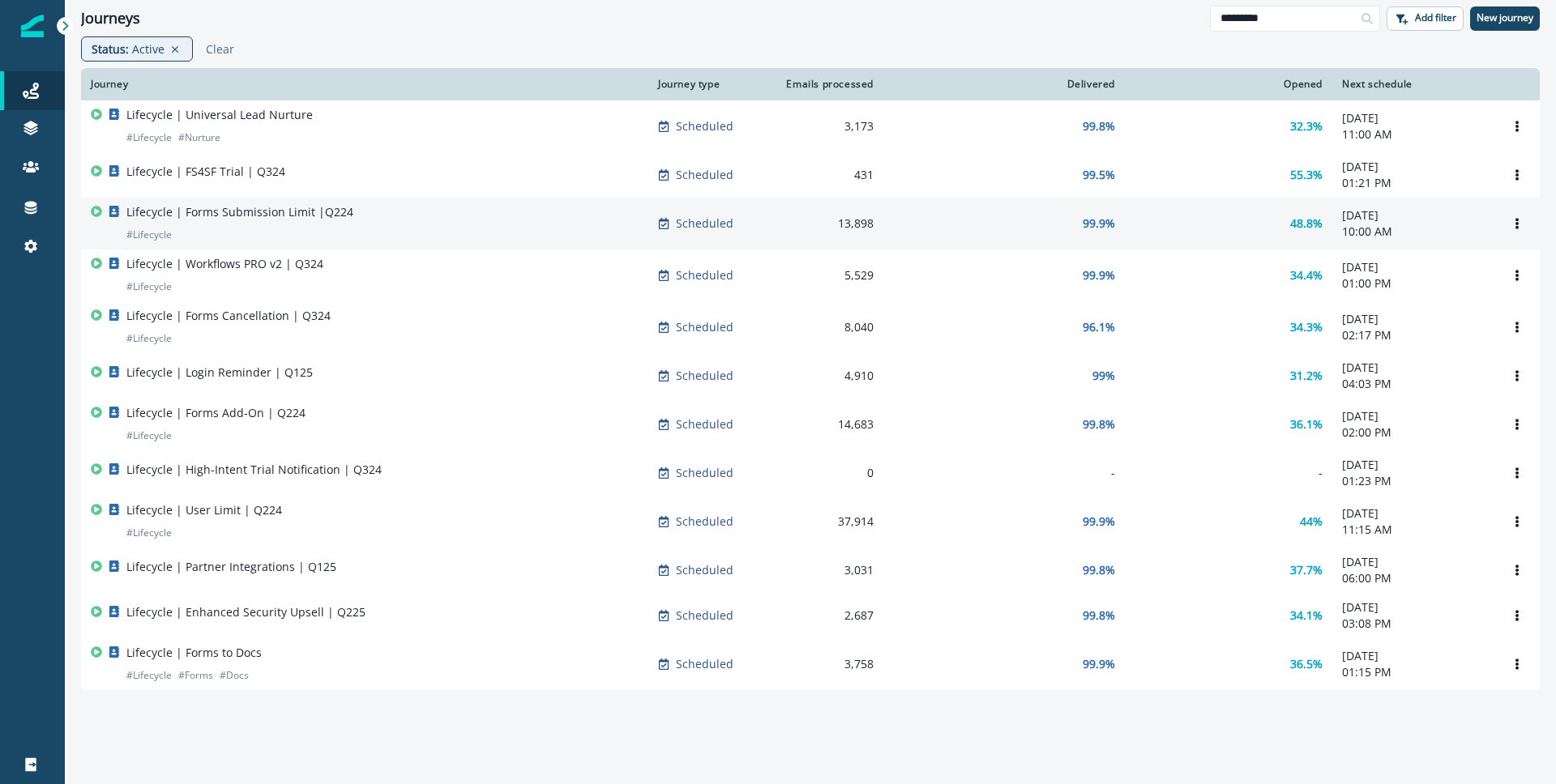
type input "*********"
click at [473, 234] on div "Lifecycle | Forms Submission Limit |Q224 # Lifecycle" at bounding box center [364, 224] width 548 height 39
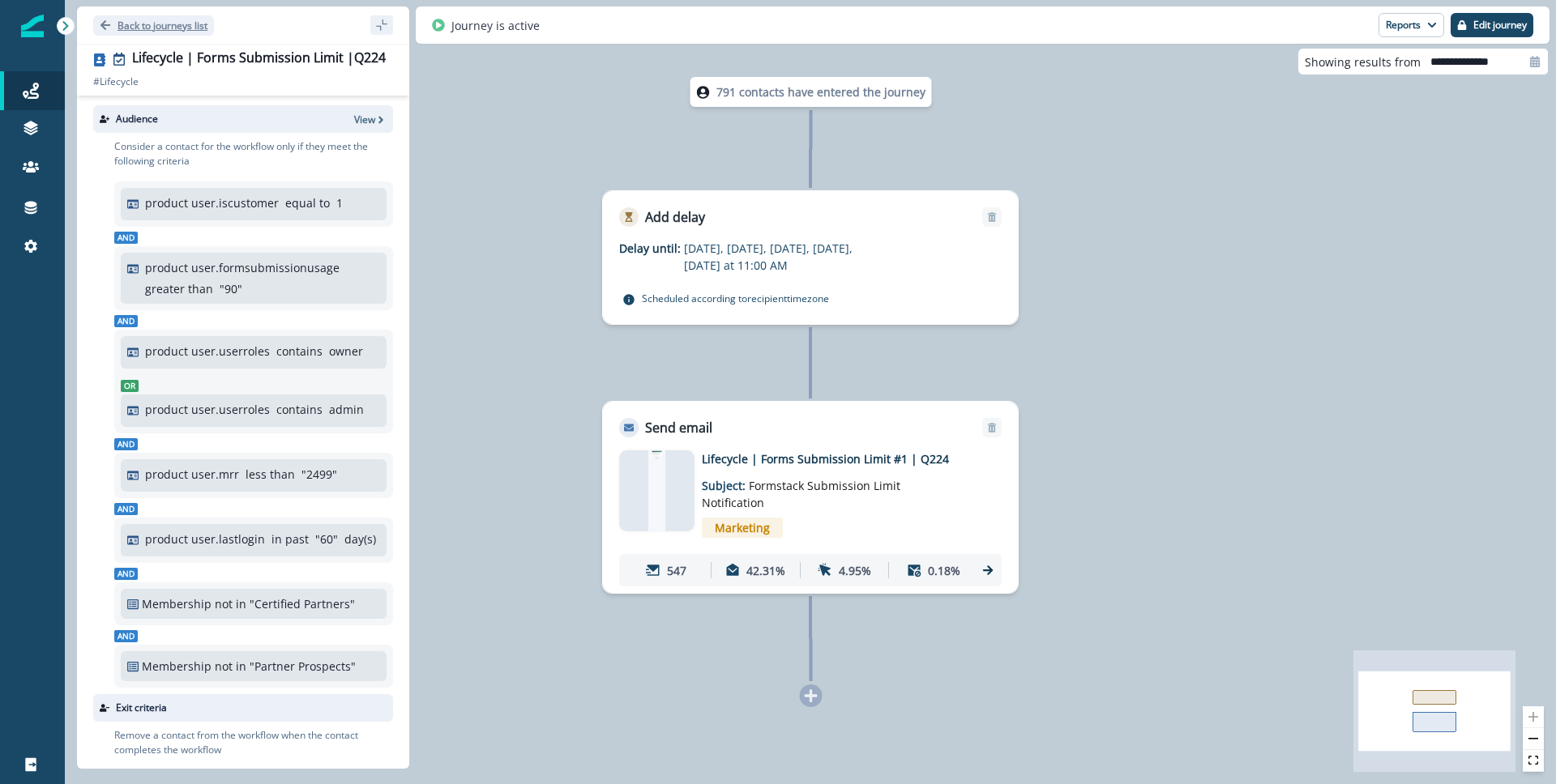
click at [166, 27] on p "Back to journeys list" at bounding box center [163, 25] width 90 height 14
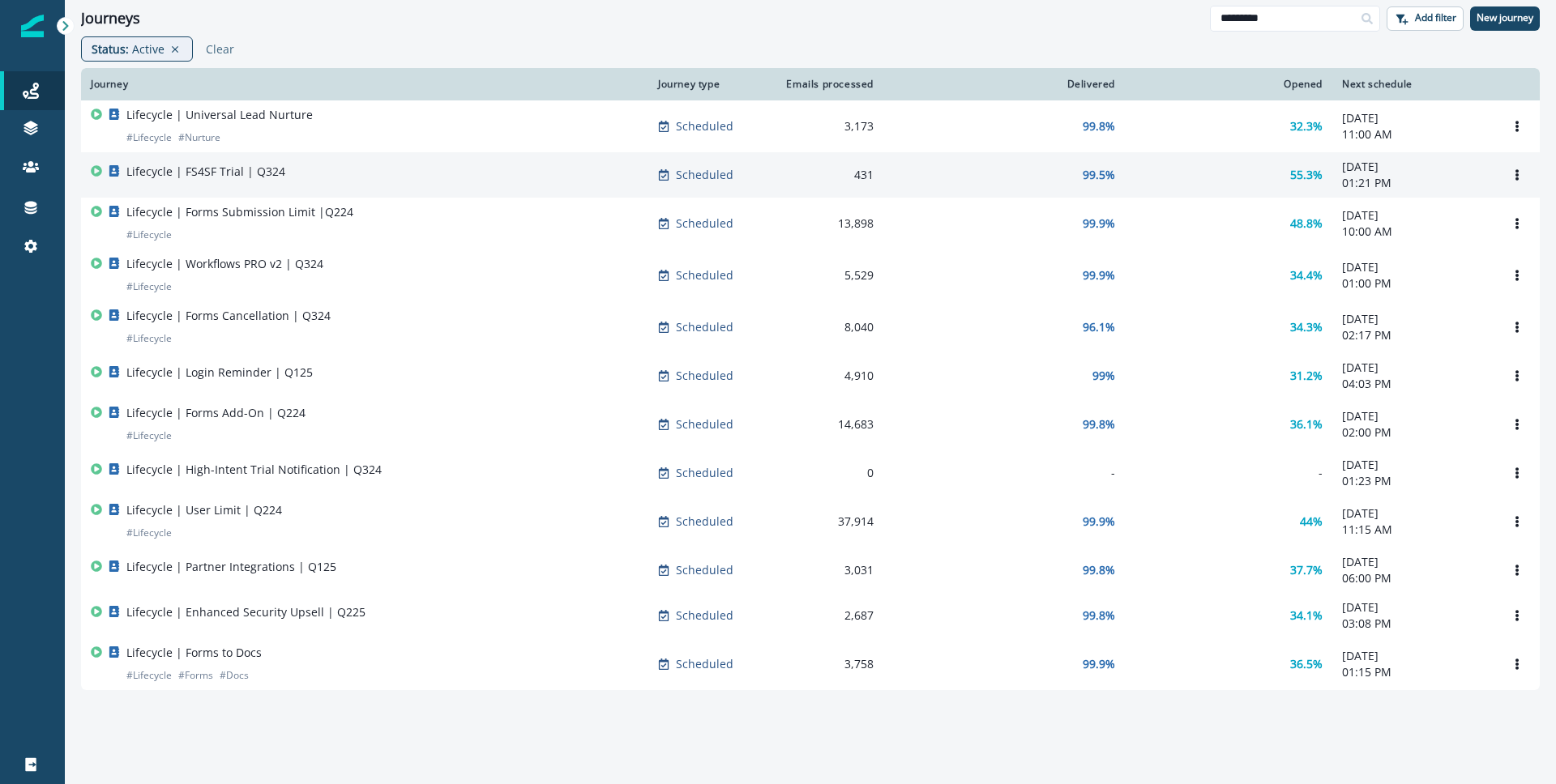
click at [552, 174] on div "Lifecycle | FS4SF Trial | Q324" at bounding box center [364, 175] width 548 height 22
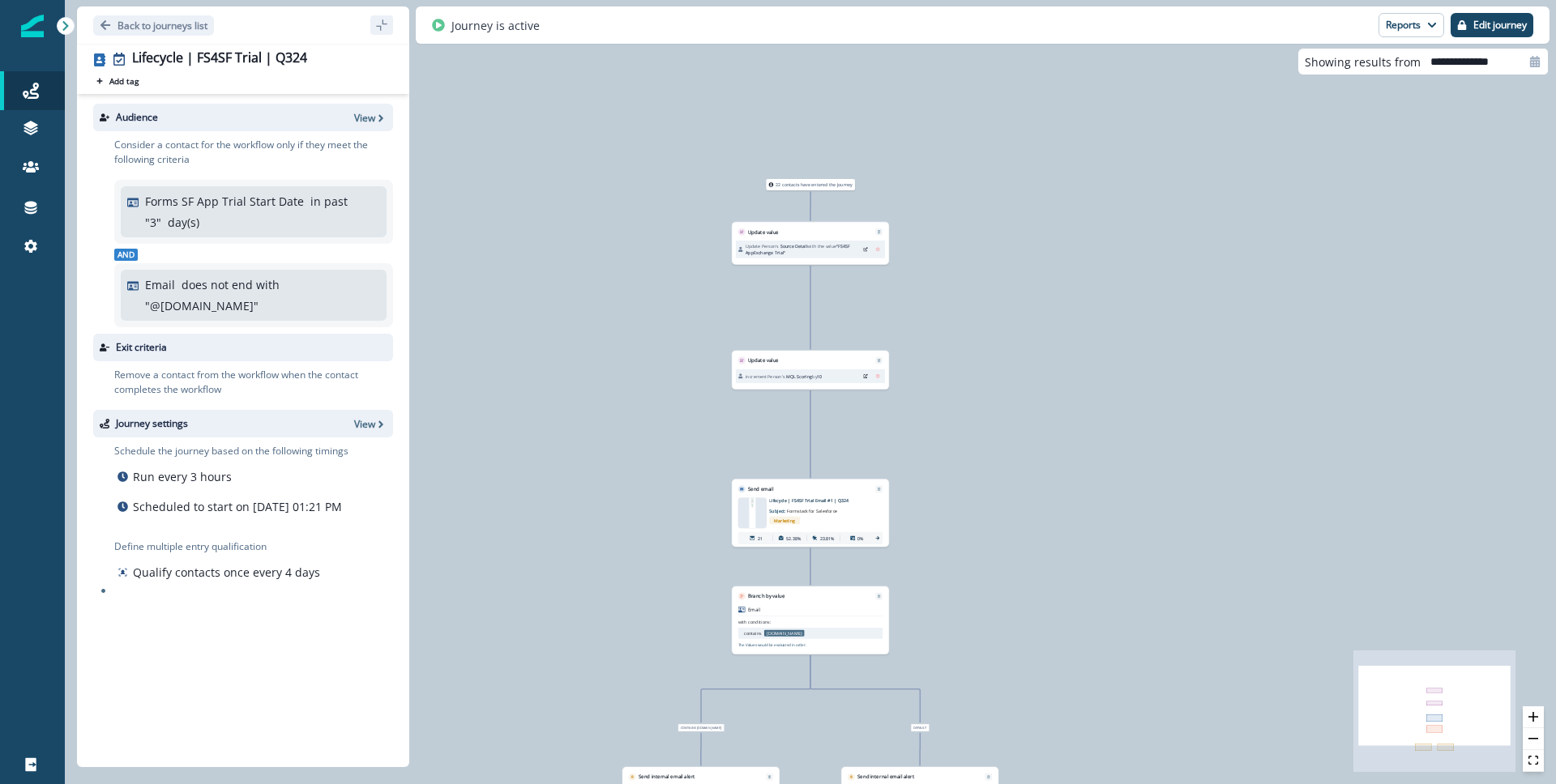
click at [756, 513] on div at bounding box center [752, 512] width 28 height 31
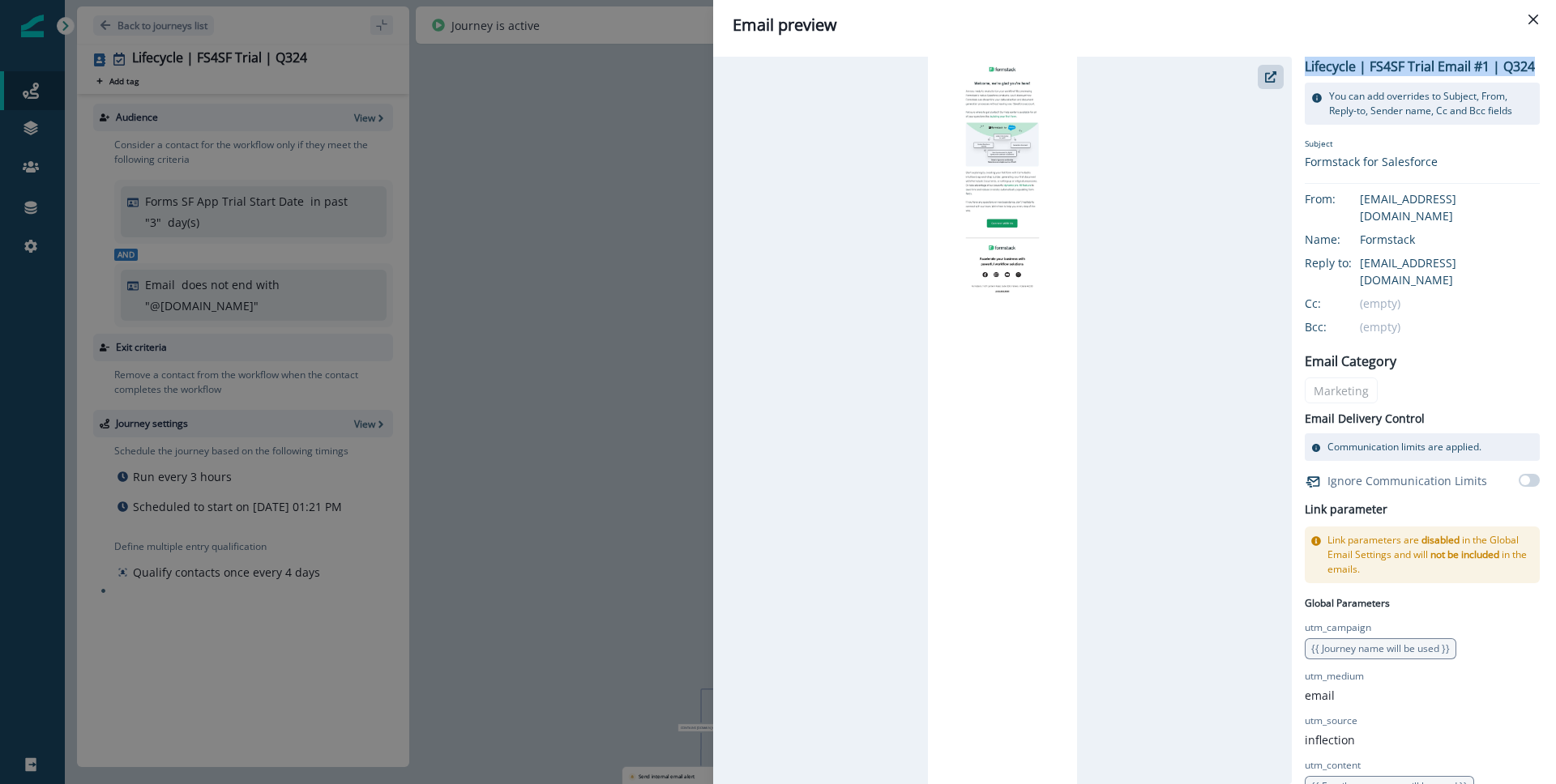
drag, startPoint x: 1352, startPoint y: 87, endPoint x: 1306, endPoint y: 65, distance: 51.0
click at [1306, 65] on p "Lifecycle | FS4SF Trial Email #1 | Q324" at bounding box center [1420, 66] width 230 height 20
copy p "Lifecycle | FS4SF Trial Email #1 | Q324"
click at [634, 329] on div "Email preview Lifecycle | FS4SF Trial Email #1 | Q324 You can add overrides to …" at bounding box center [778, 392] width 1556 height 784
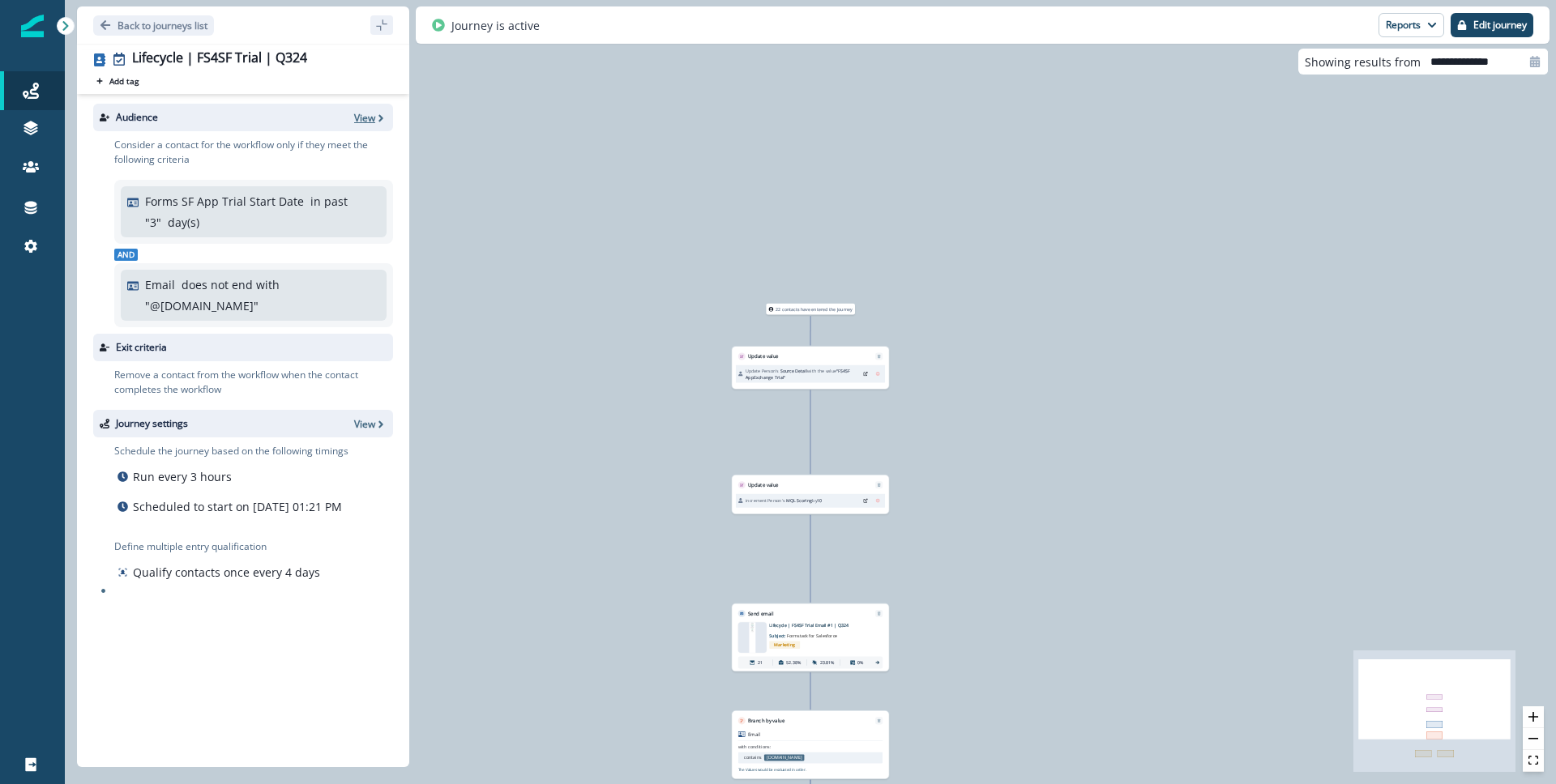
click at [363, 113] on p "View" at bounding box center [364, 118] width 21 height 14
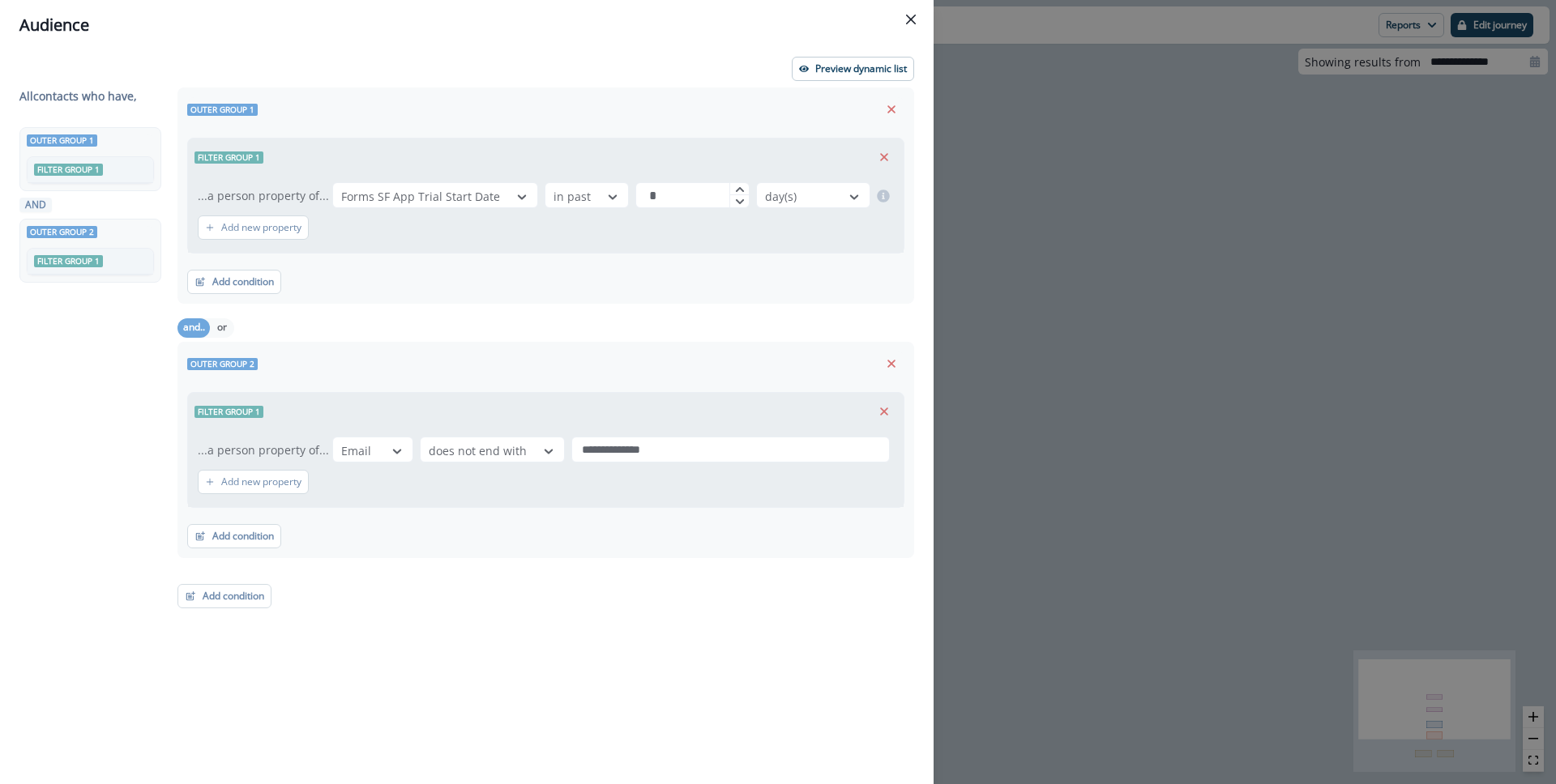
click at [1078, 143] on div "**********" at bounding box center [778, 392] width 1556 height 784
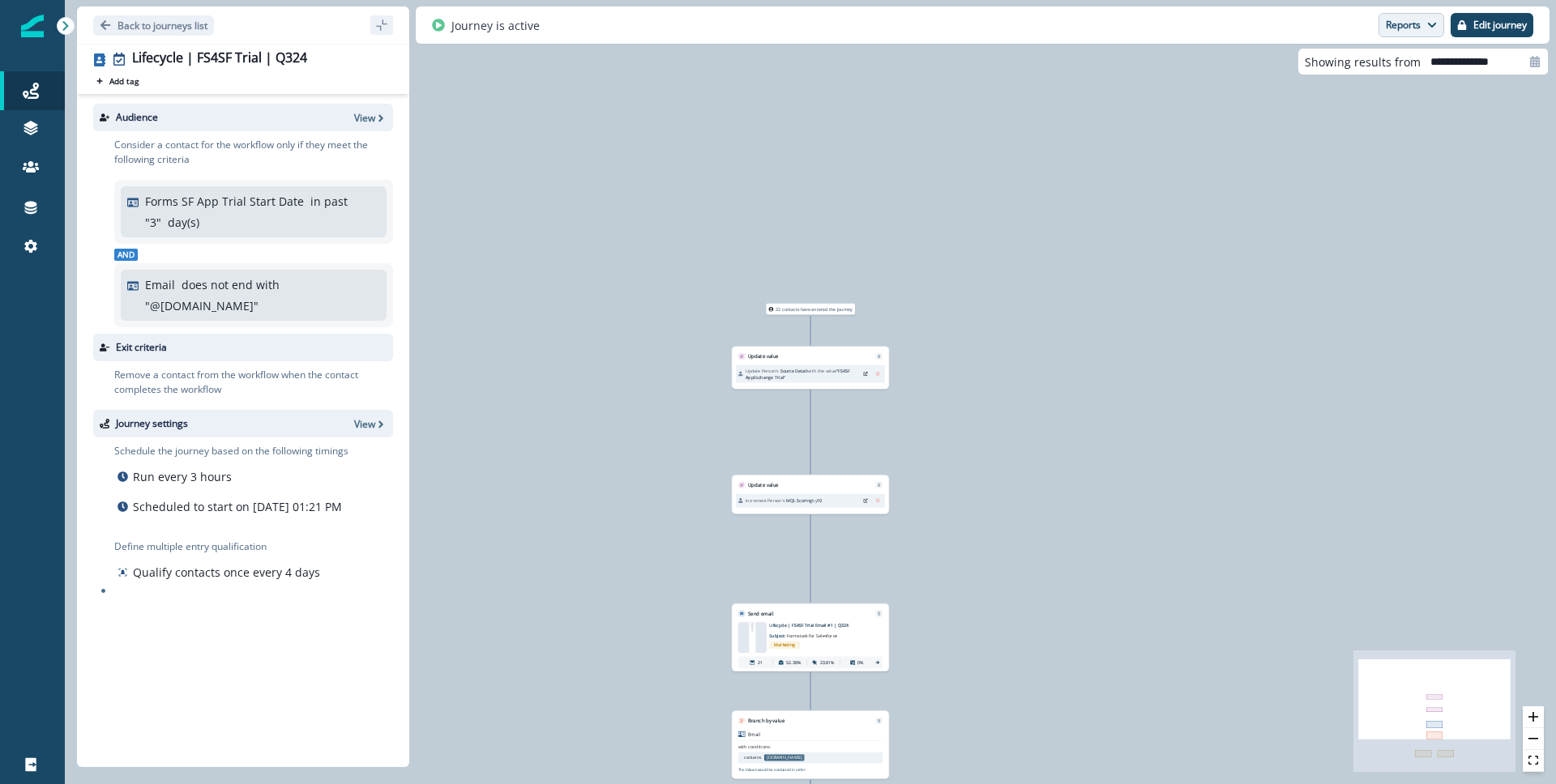
click at [1412, 21] on button "Reports" at bounding box center [1411, 25] width 65 height 24
click at [1350, 68] on p "Email Report" at bounding box center [1324, 65] width 79 height 20
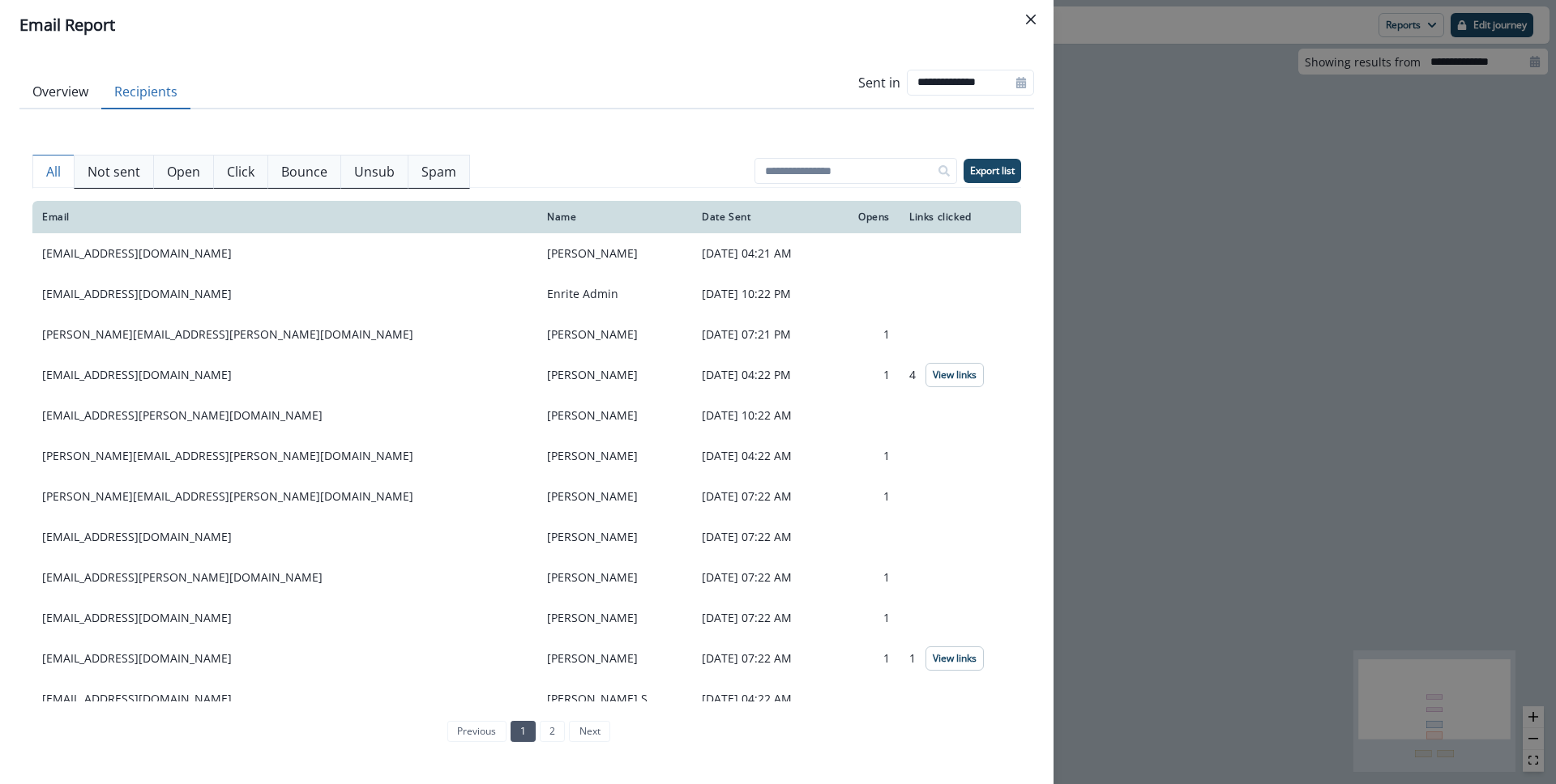
click at [176, 94] on button "Recipients" at bounding box center [145, 93] width 89 height 34
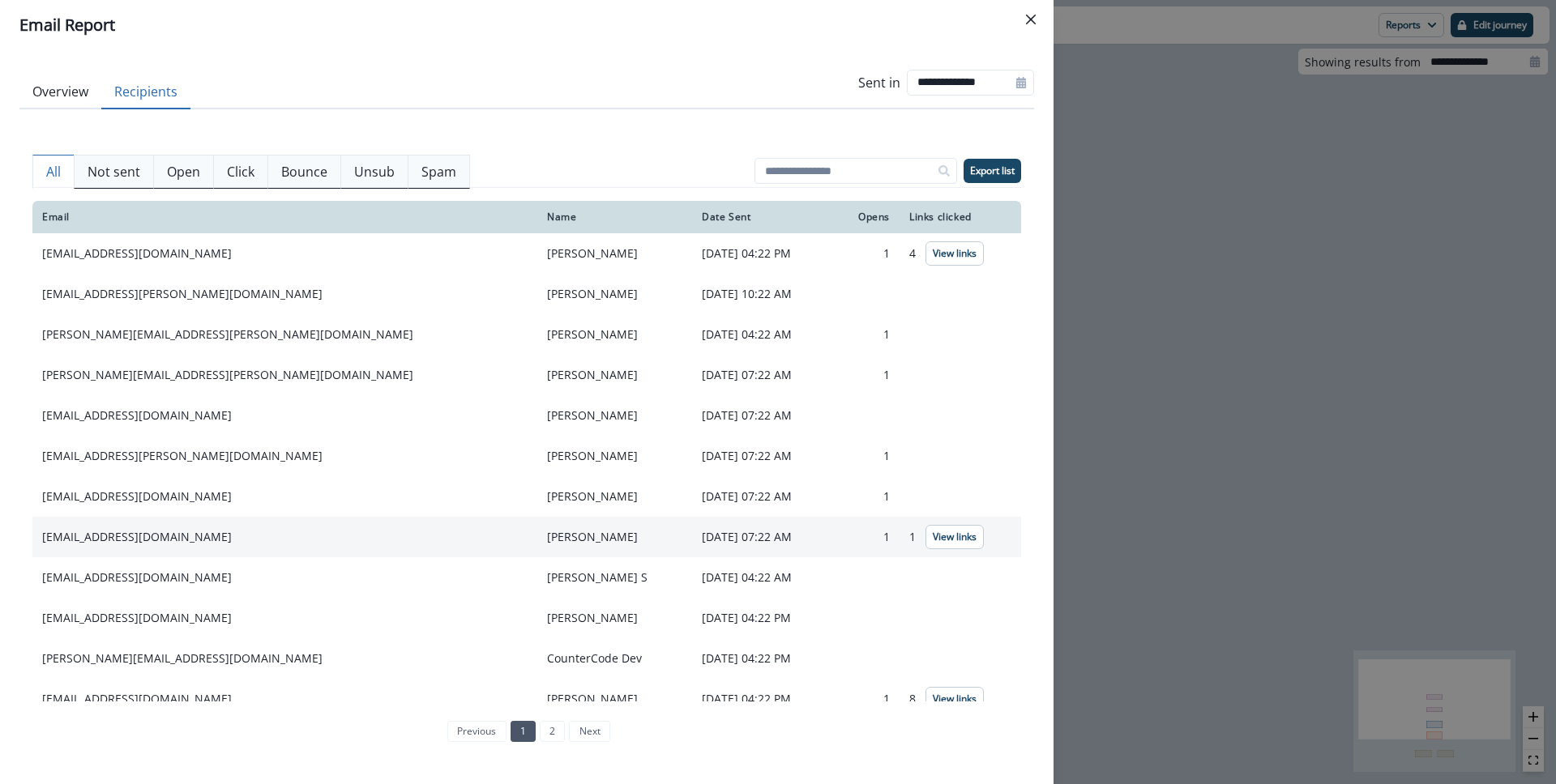
scroll to position [139, 0]
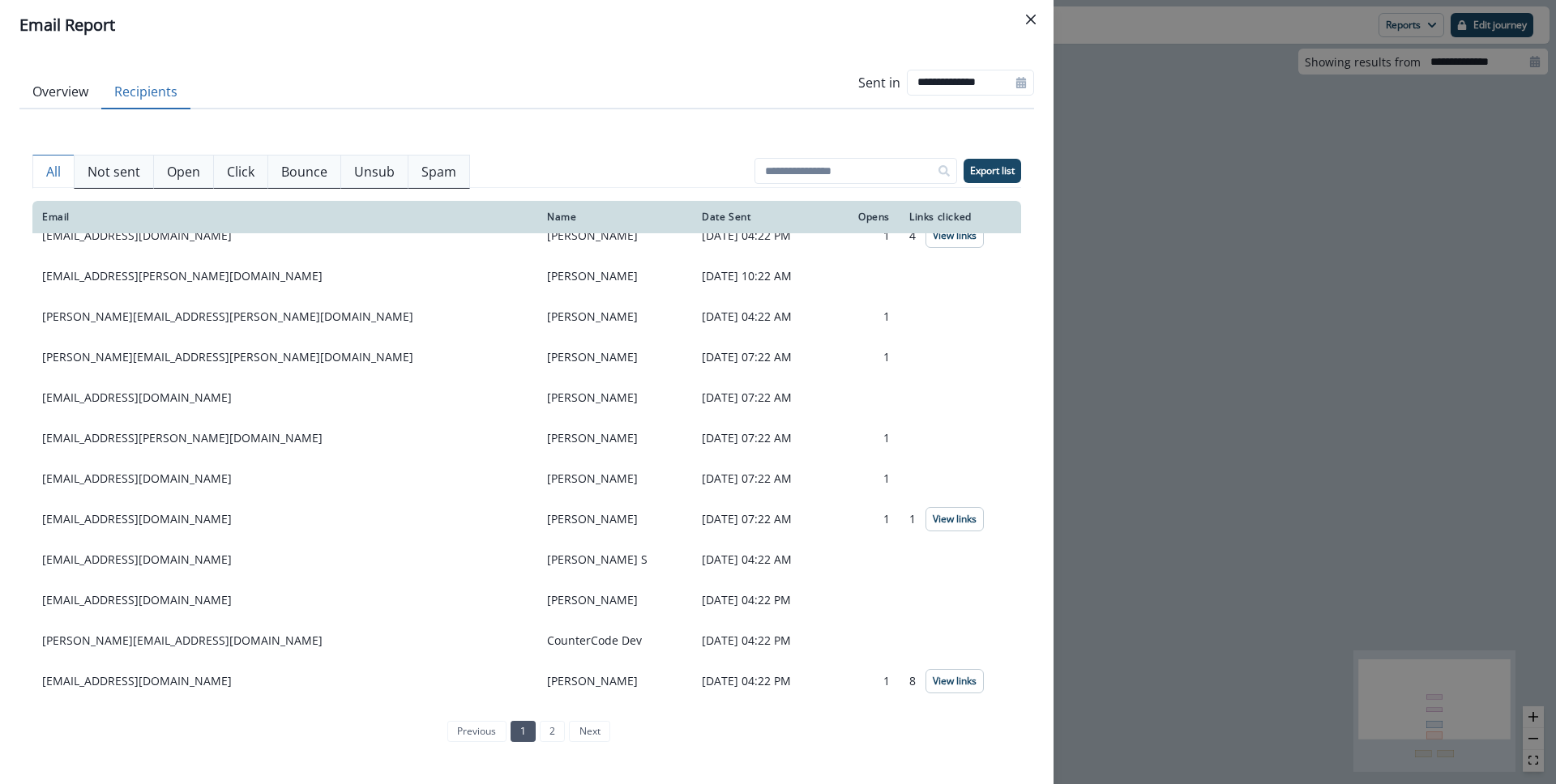
click at [1202, 381] on div "**********" at bounding box center [778, 392] width 1556 height 784
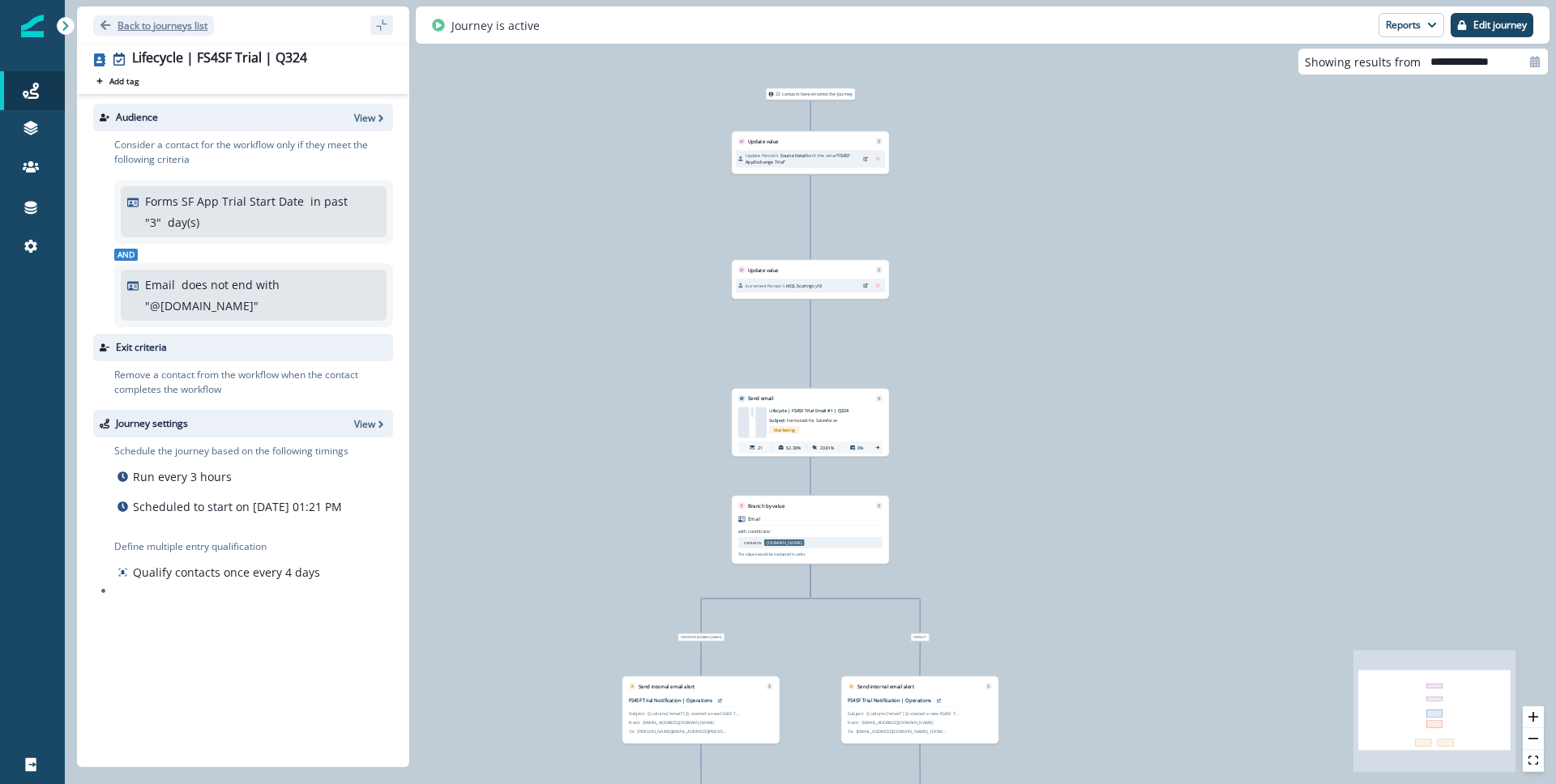
click at [183, 26] on p "Back to journeys list" at bounding box center [163, 25] width 90 height 14
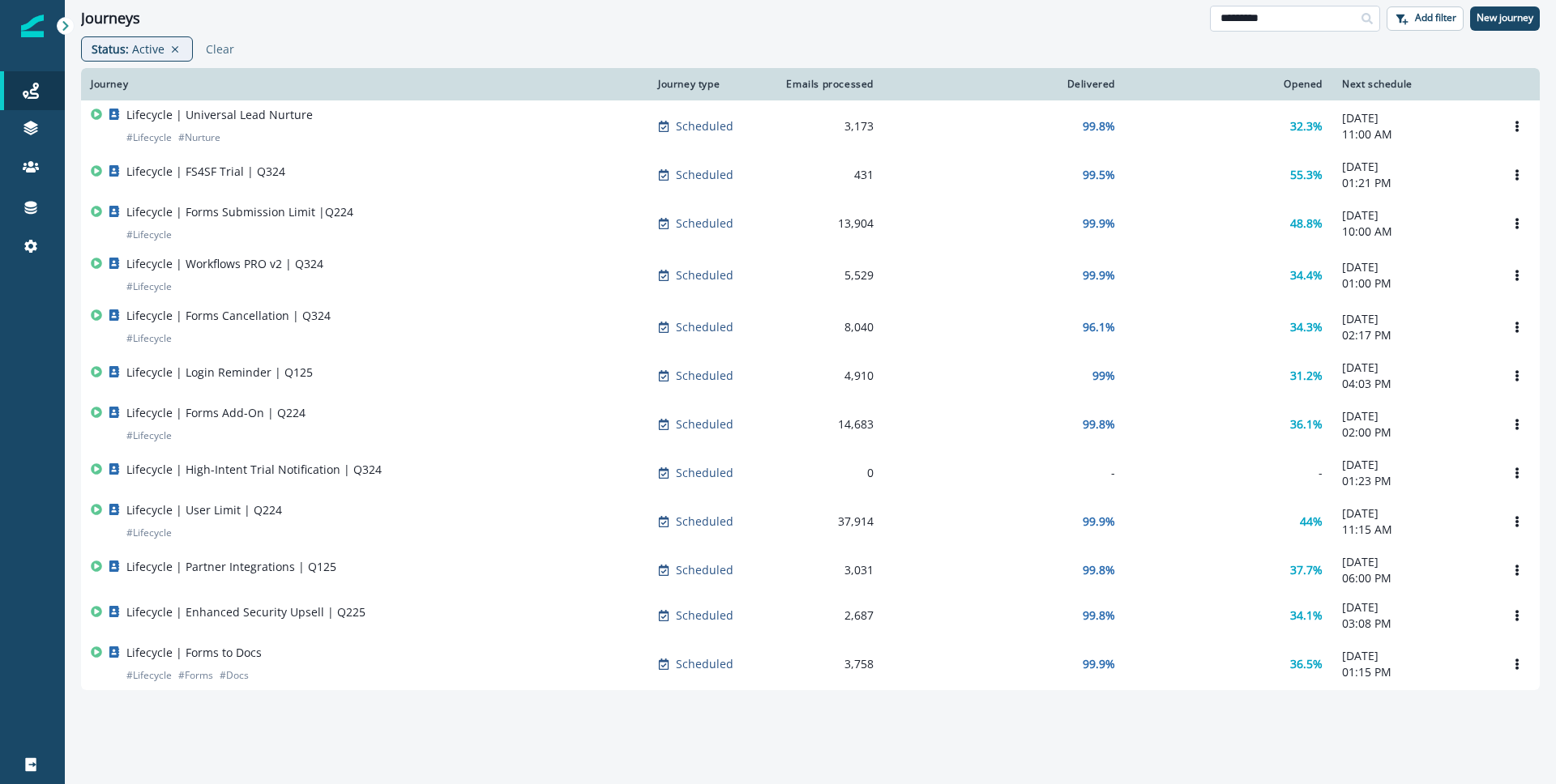
click at [1274, 21] on input "*********" at bounding box center [1295, 19] width 170 height 26
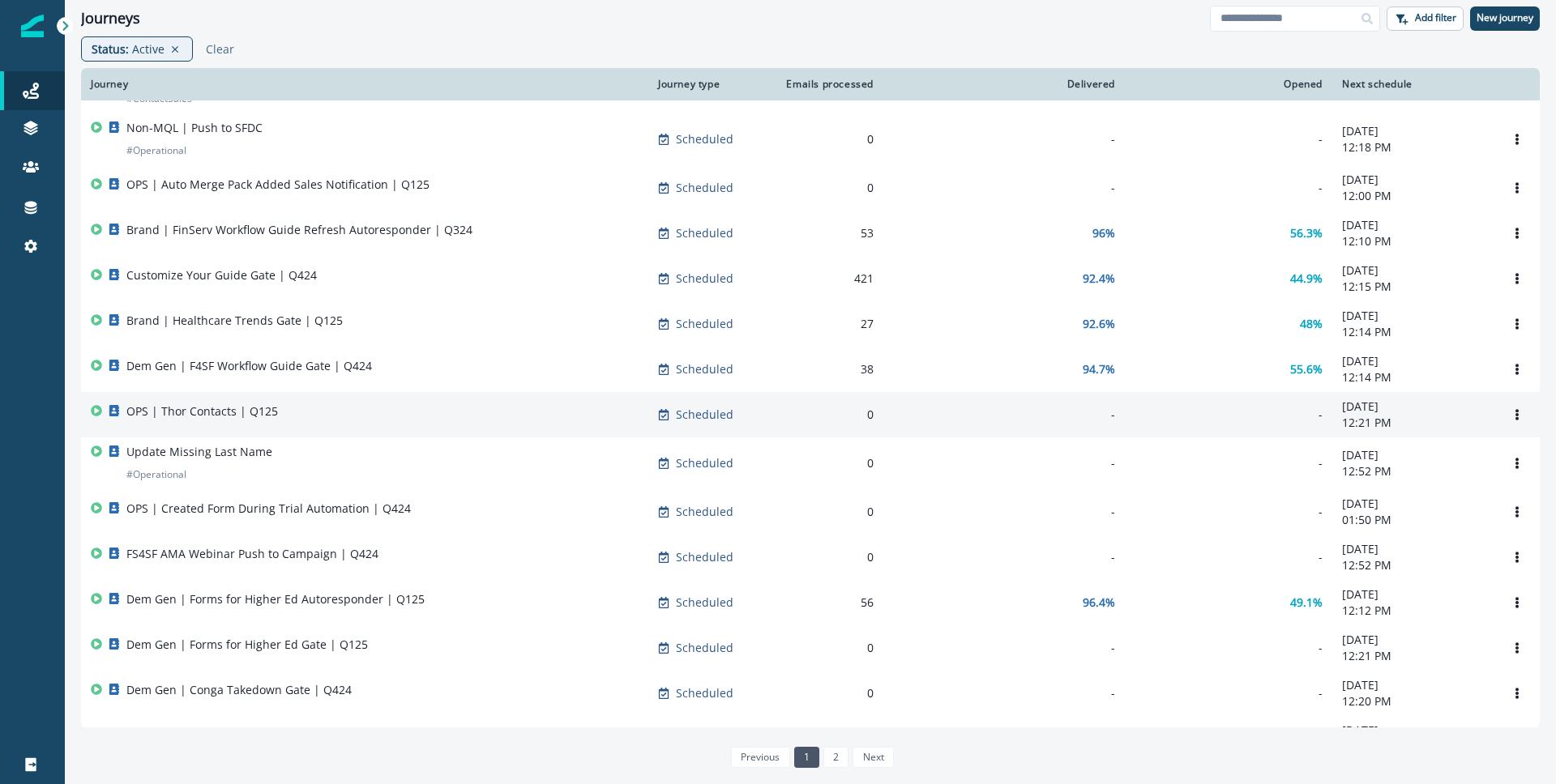
scroll to position [178, 0]
click at [346, 423] on div "OPS | Thor Contacts | Q125" at bounding box center [364, 411] width 548 height 22
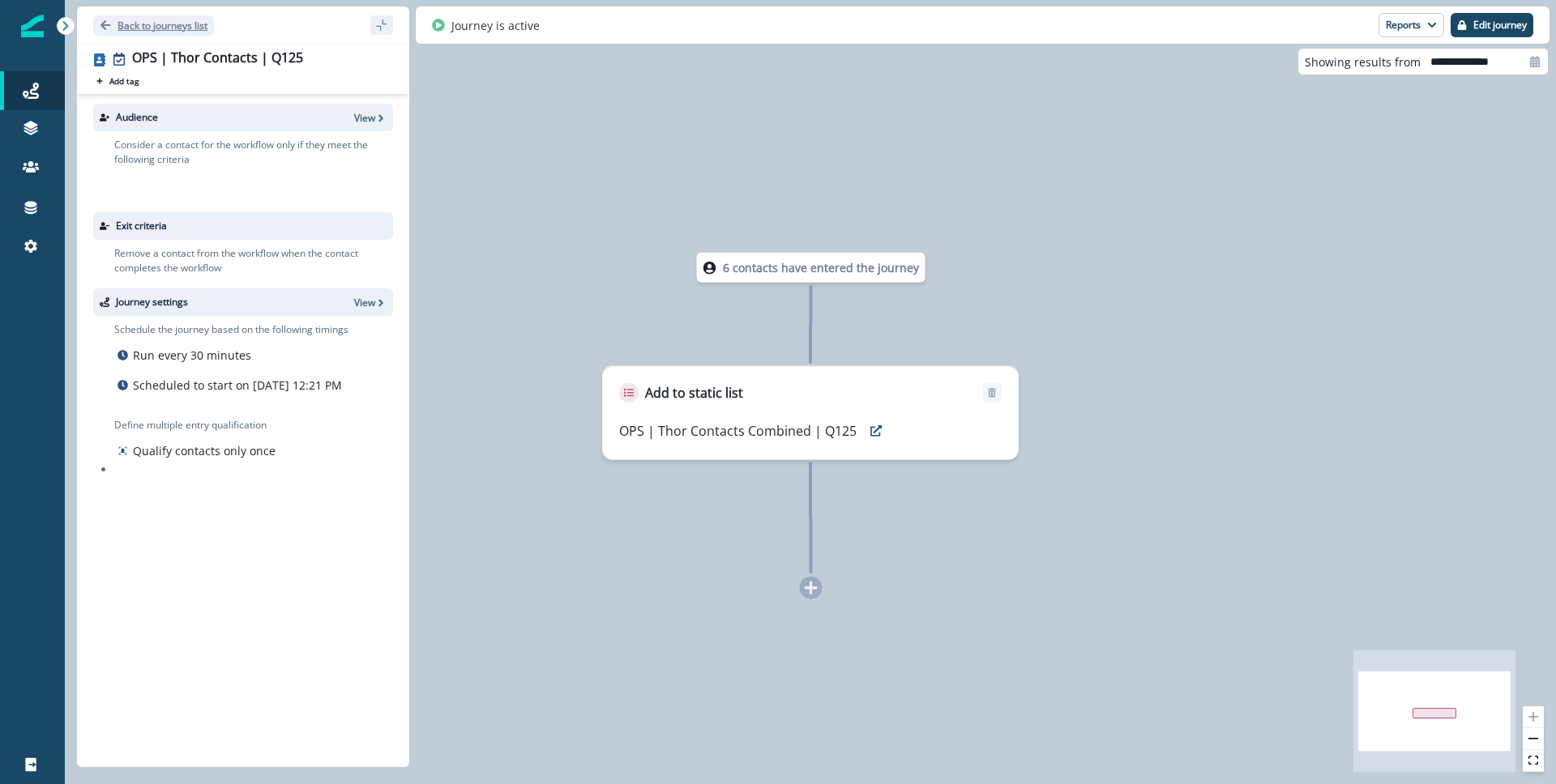
click at [158, 34] on button "Back to journeys list" at bounding box center [153, 25] width 121 height 21
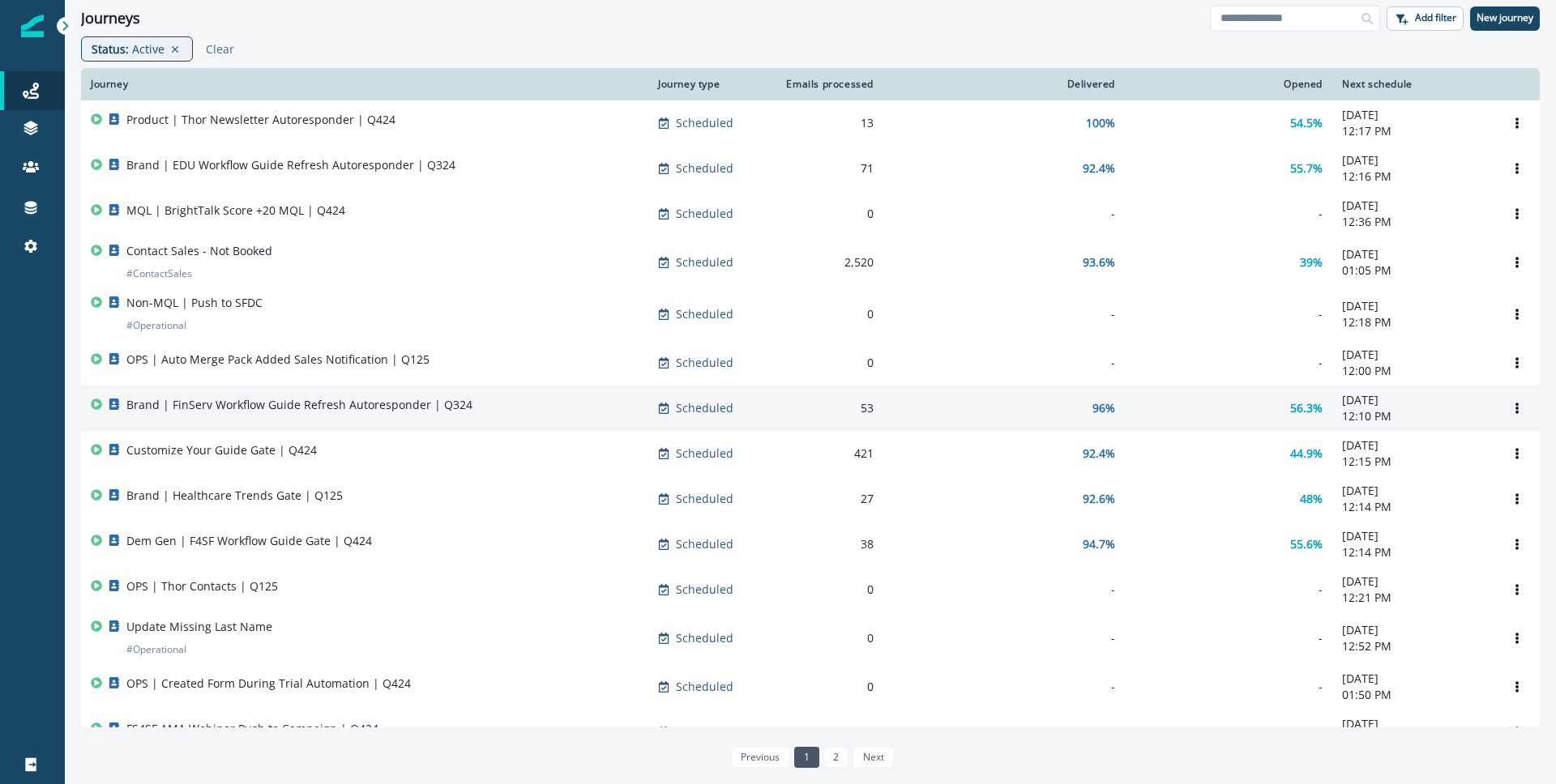
click at [475, 420] on div "Brand | FinServ Workflow Guide Refresh Autoresponder | Q324" at bounding box center [364, 408] width 548 height 22
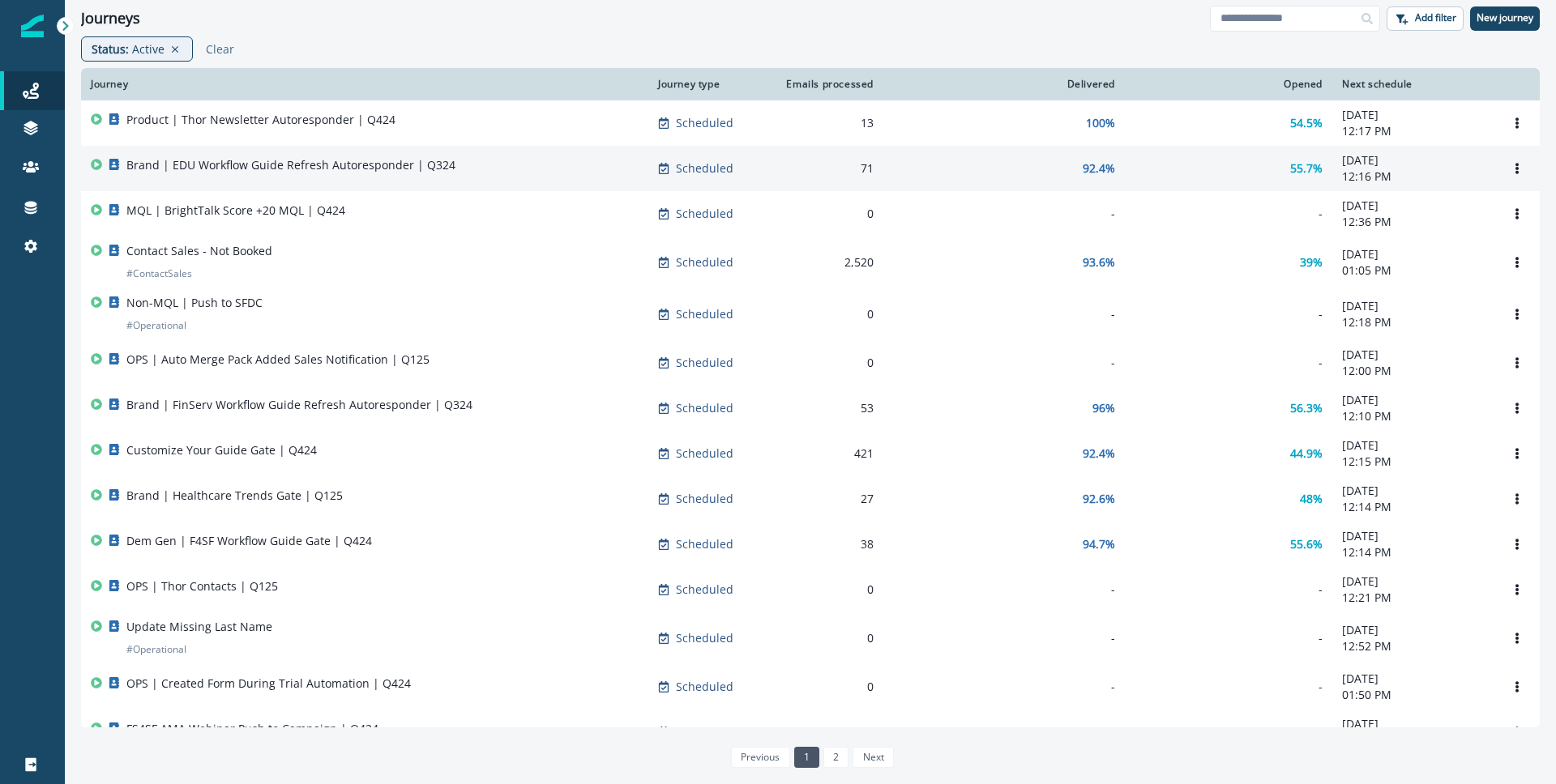
click at [814, 152] on td "71" at bounding box center [826, 168] width 113 height 46
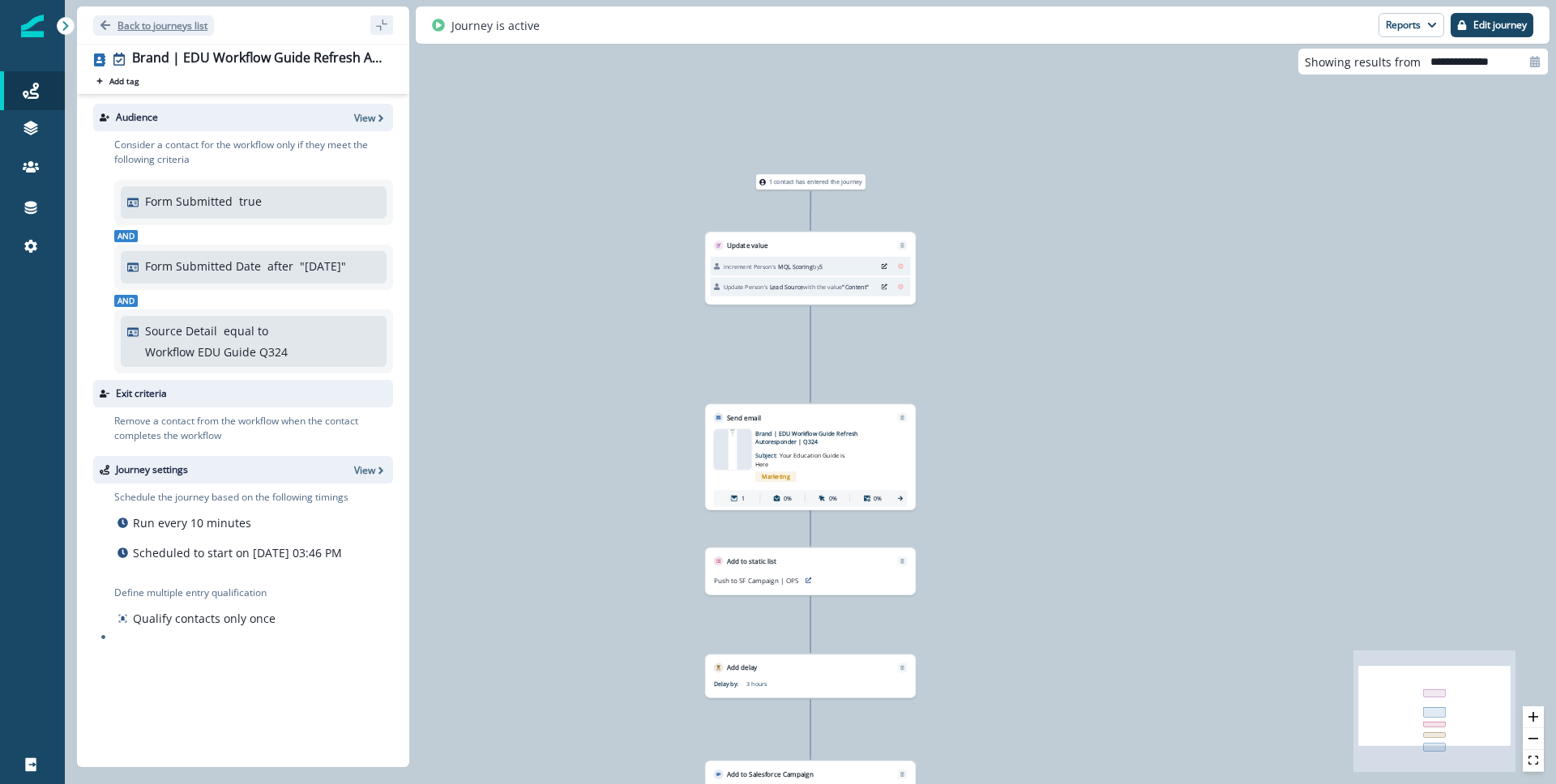
click at [131, 26] on p "Back to journeys list" at bounding box center [163, 25] width 90 height 14
